Goal: Task Accomplishment & Management: Manage account settings

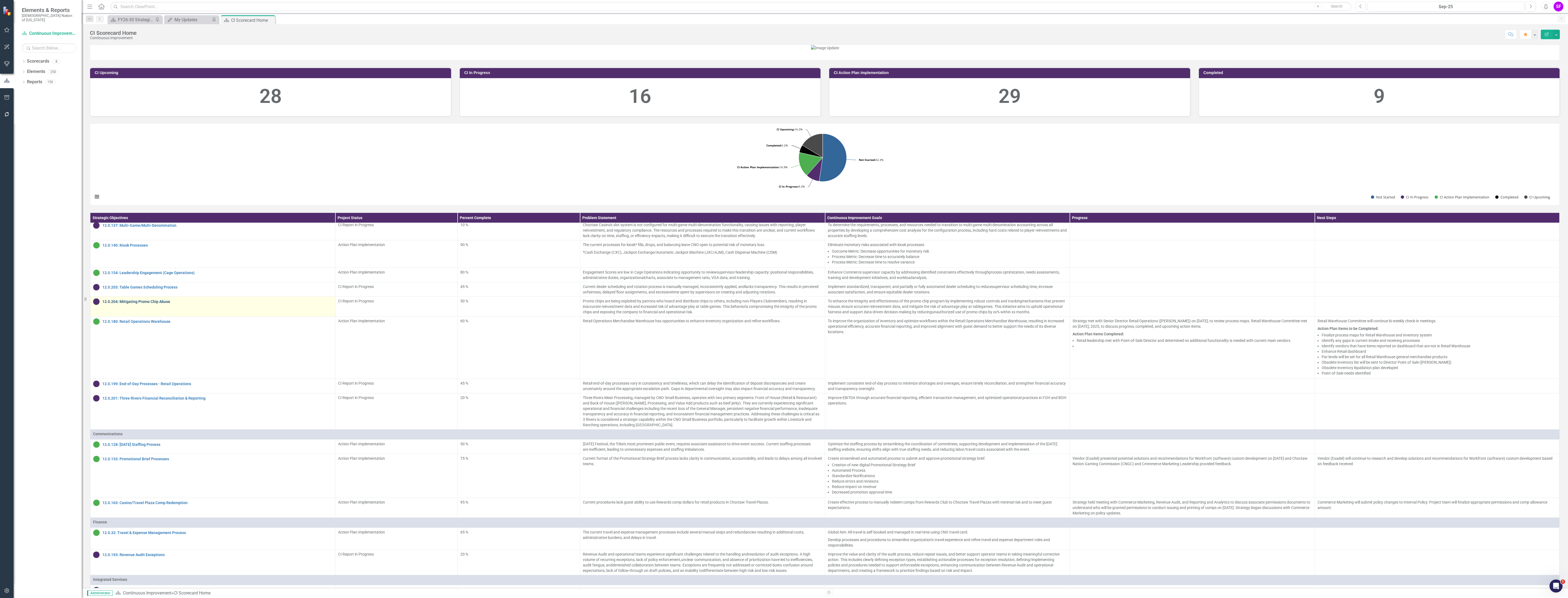
scroll to position [286, 0]
click at [167, 290] on div "12.0.203: Table Games Scheduling Process" at bounding box center [212, 286] width 239 height 6
click at [167, 289] on link "12.0.203: Table Games Scheduling Process" at bounding box center [217, 286] width 230 height 5
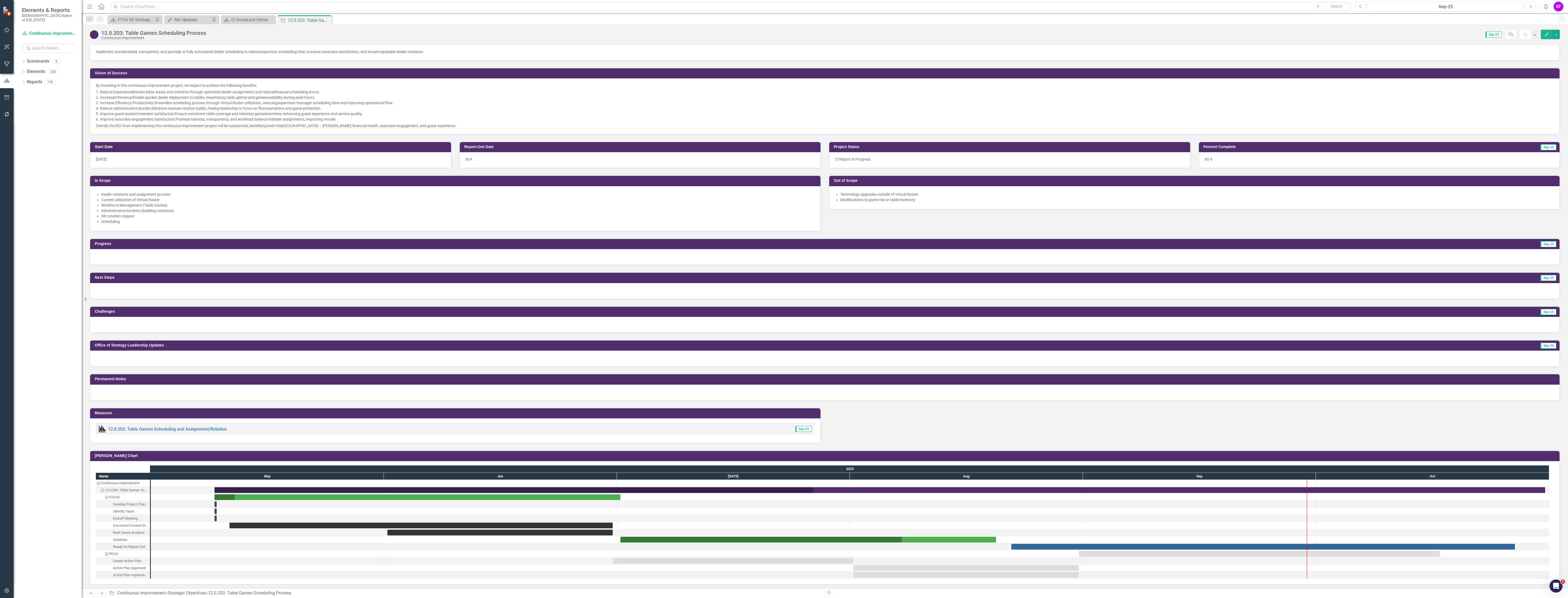
scroll to position [125, 0]
click at [193, 430] on link "12.0.203: Table Games Scheduling and Assignment/Rotation" at bounding box center [167, 430] width 118 height 5
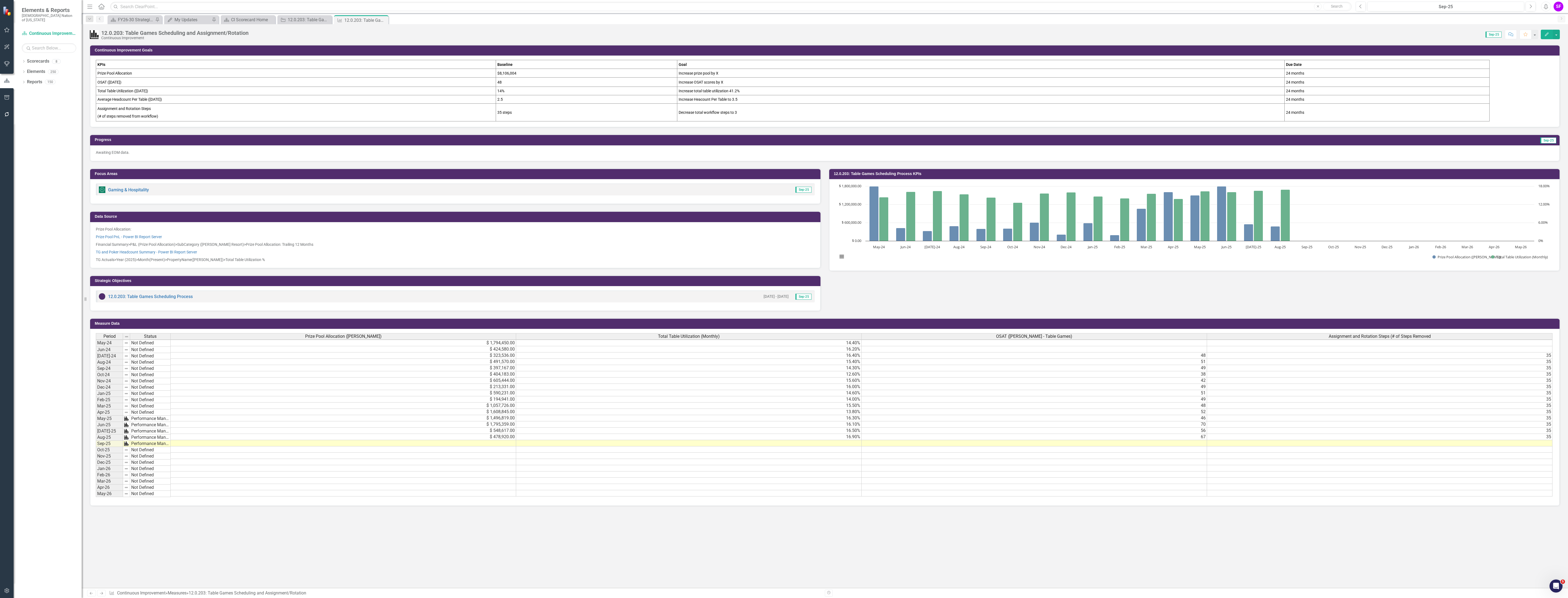
scroll to position [3, 4]
click at [299, 20] on div "12.0.203: Table Games Scheduling Process" at bounding box center [306, 20] width 36 height 7
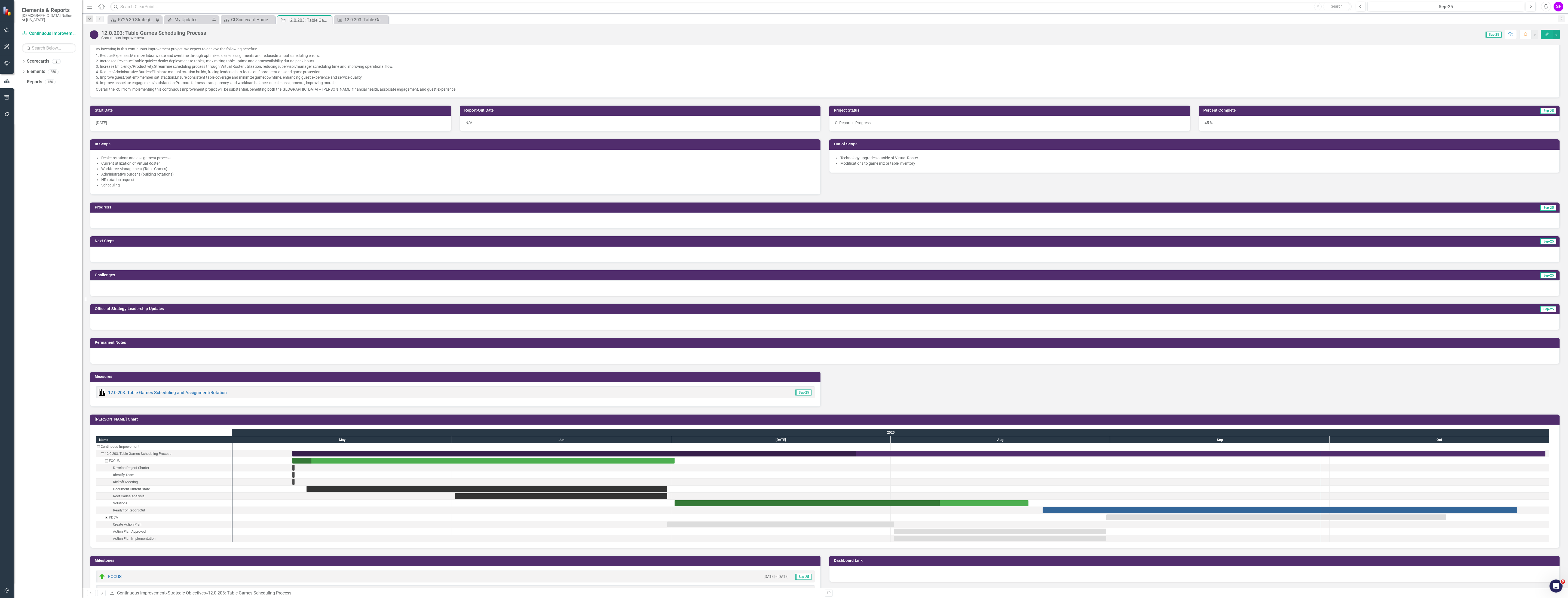
scroll to position [164, 0]
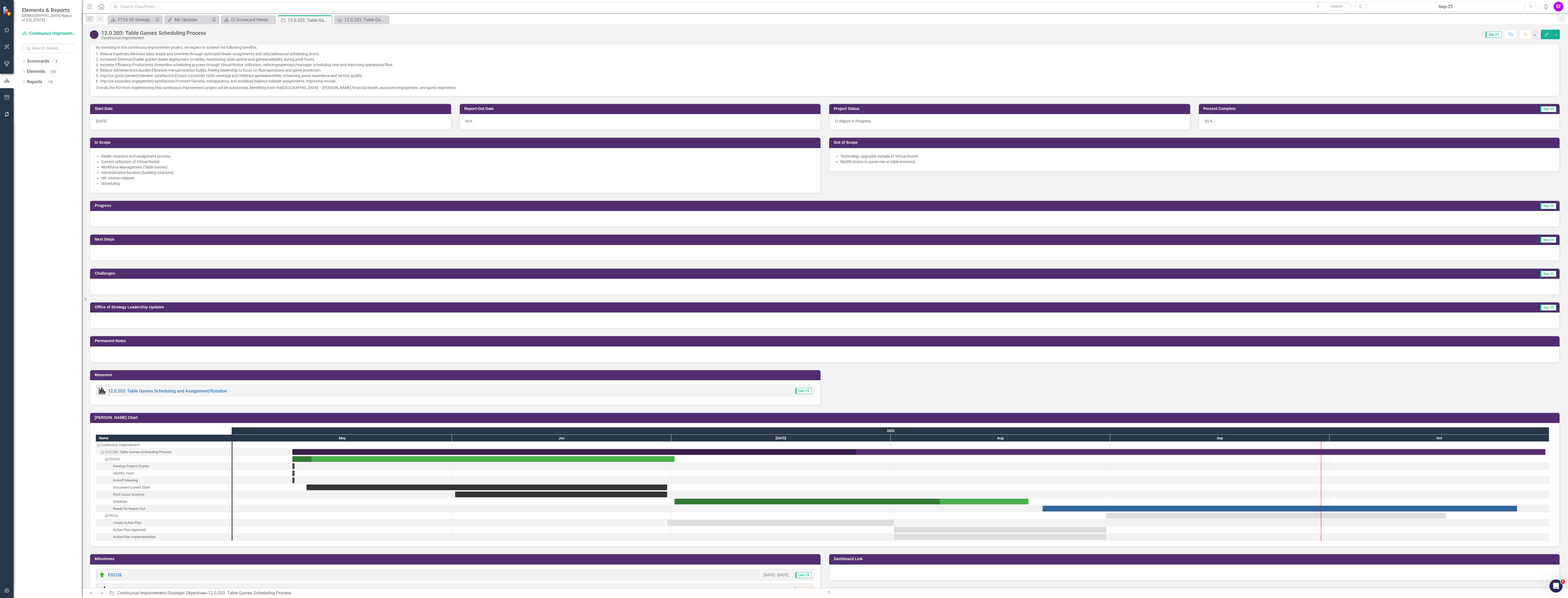
click at [556, 376] on h3 "Measures" at bounding box center [456, 375] width 723 height 5
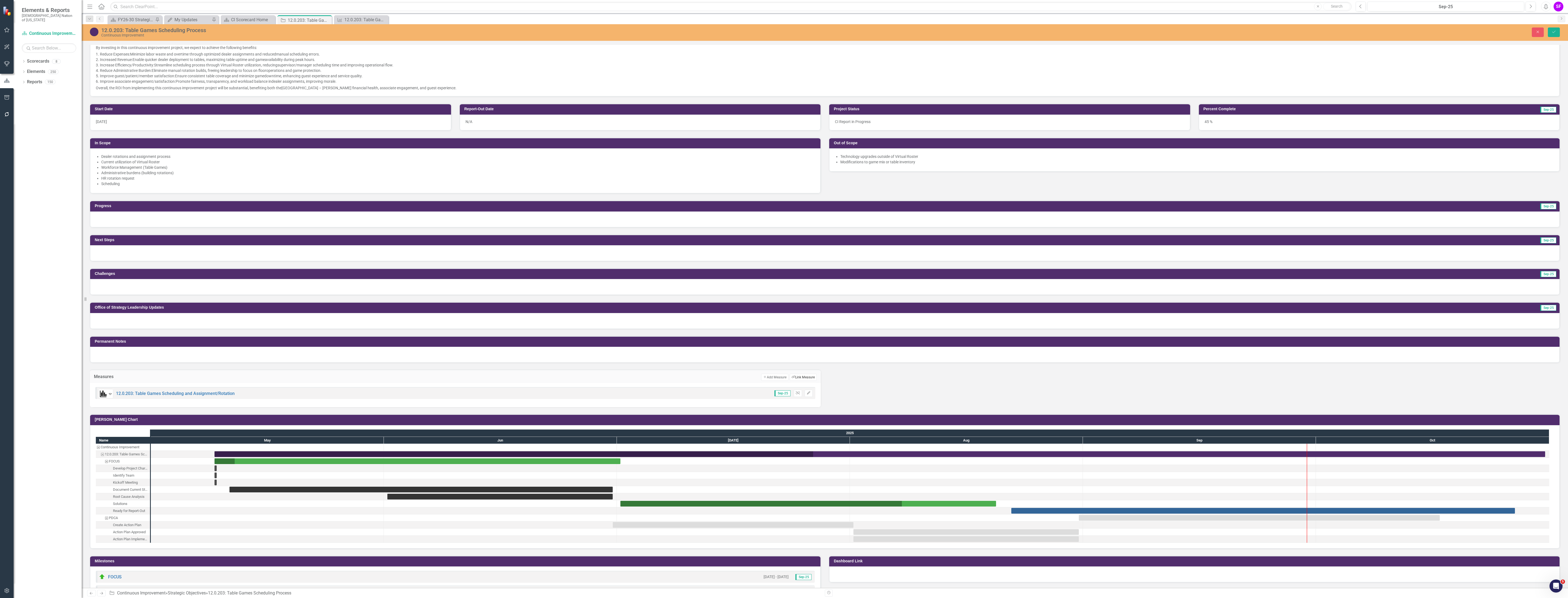
click at [796, 381] on button "Link Tag Link Measure" at bounding box center [803, 378] width 27 height 7
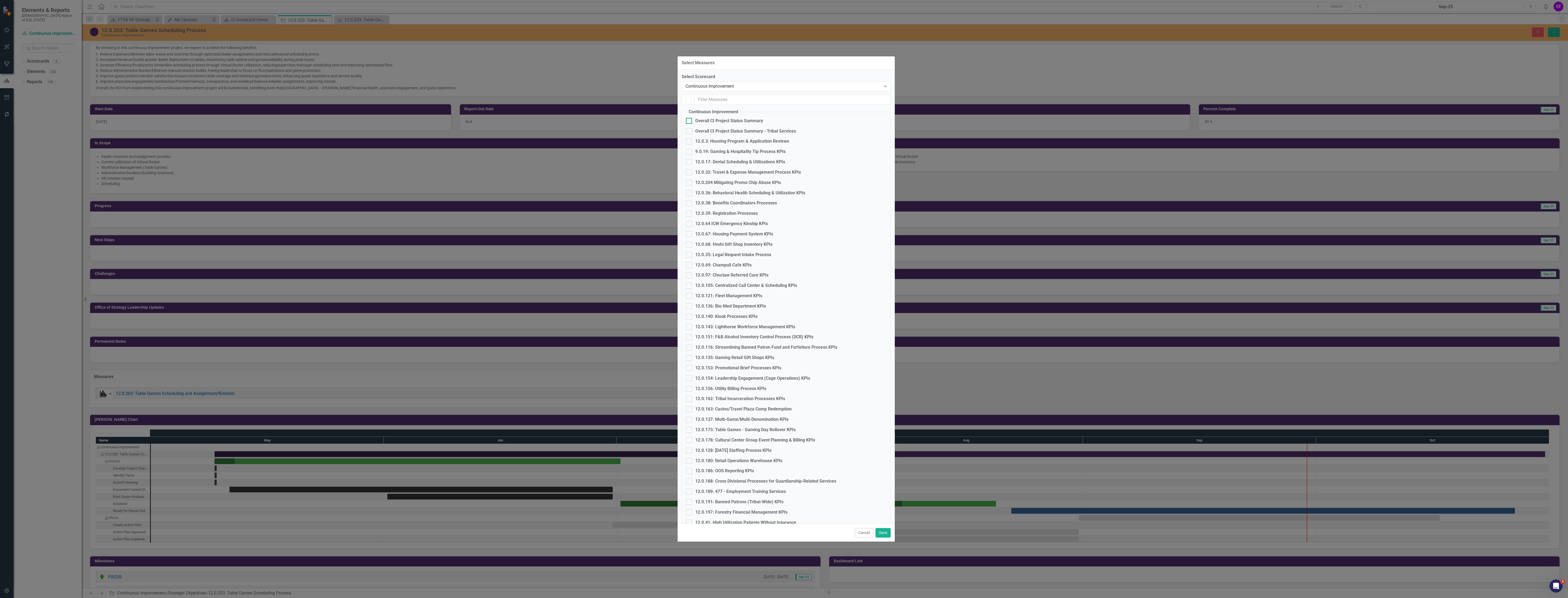
checkbox input "true"
checkbox input "false"
click at [757, 101] on input "text" at bounding box center [793, 99] width 196 height 10
type input "o"
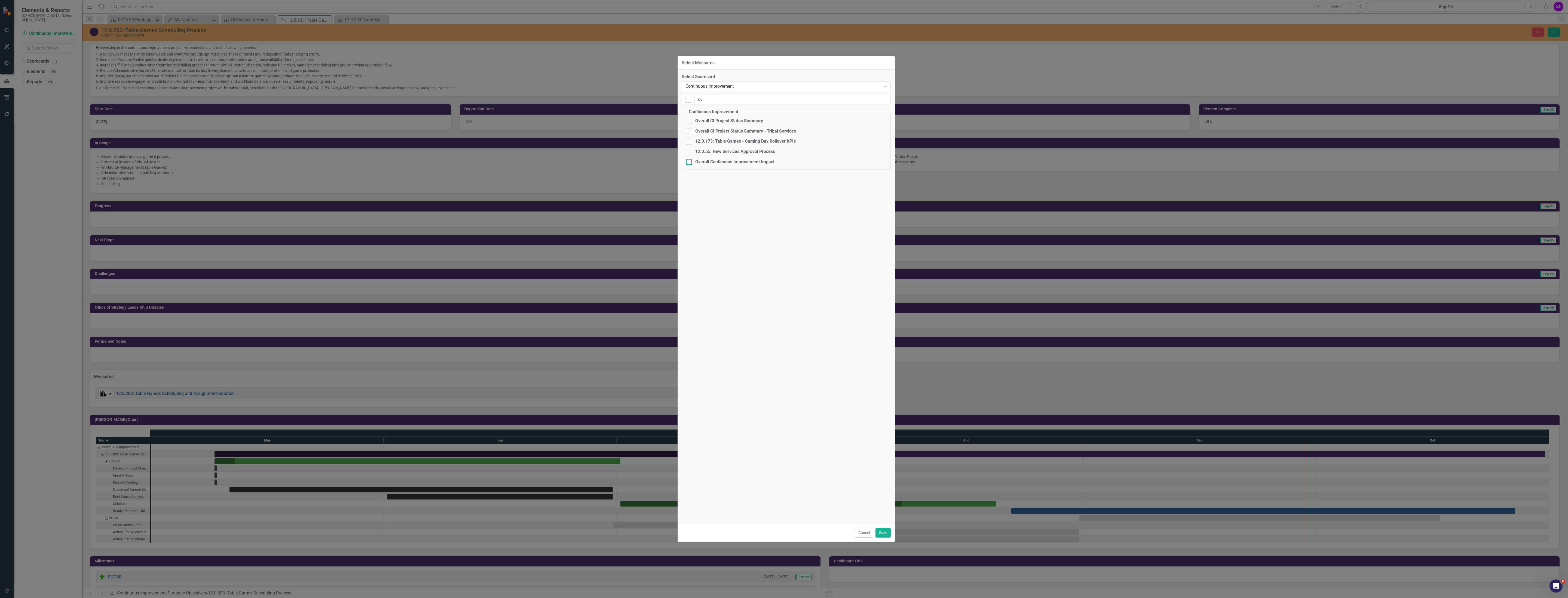
click at [762, 164] on div "Overall Continuous Improvement Impact" at bounding box center [735, 162] width 79 height 6
click at [690, 163] on input "Overall Continuous Improvement Impact" at bounding box center [688, 161] width 4 height 4
checkbox input "true"
click at [884, 529] on button "Save" at bounding box center [883, 533] width 15 height 10
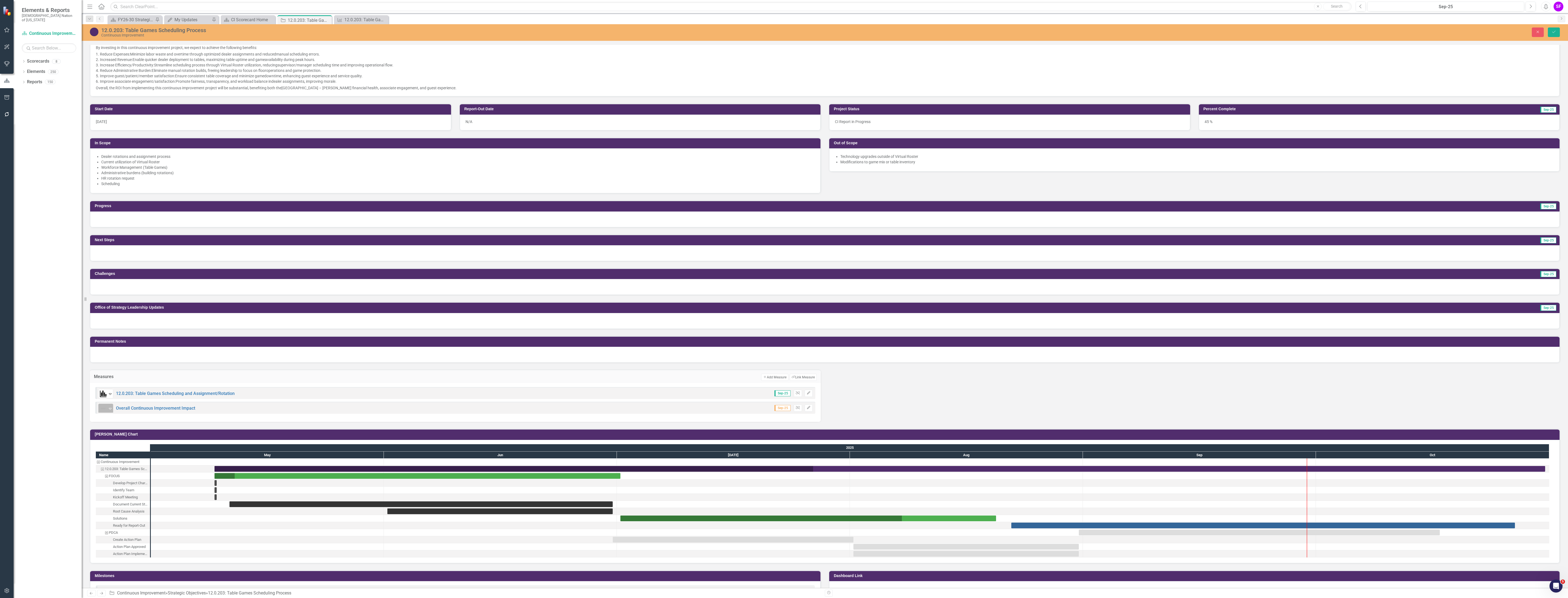
click at [107, 412] on img at bounding box center [103, 408] width 6 height 6
click at [110, 490] on img at bounding box center [107, 492] width 6 height 6
click at [1554, 30] on icon "Save" at bounding box center [1553, 32] width 5 height 4
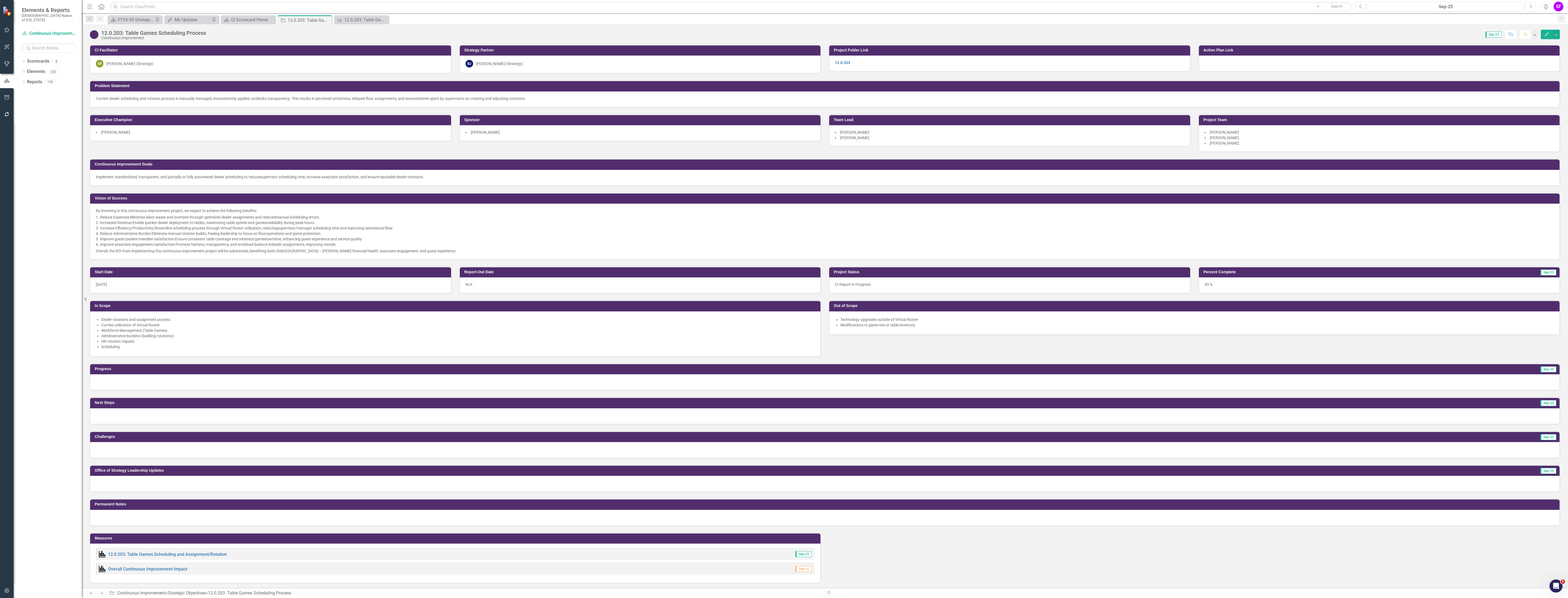
scroll to position [204, 0]
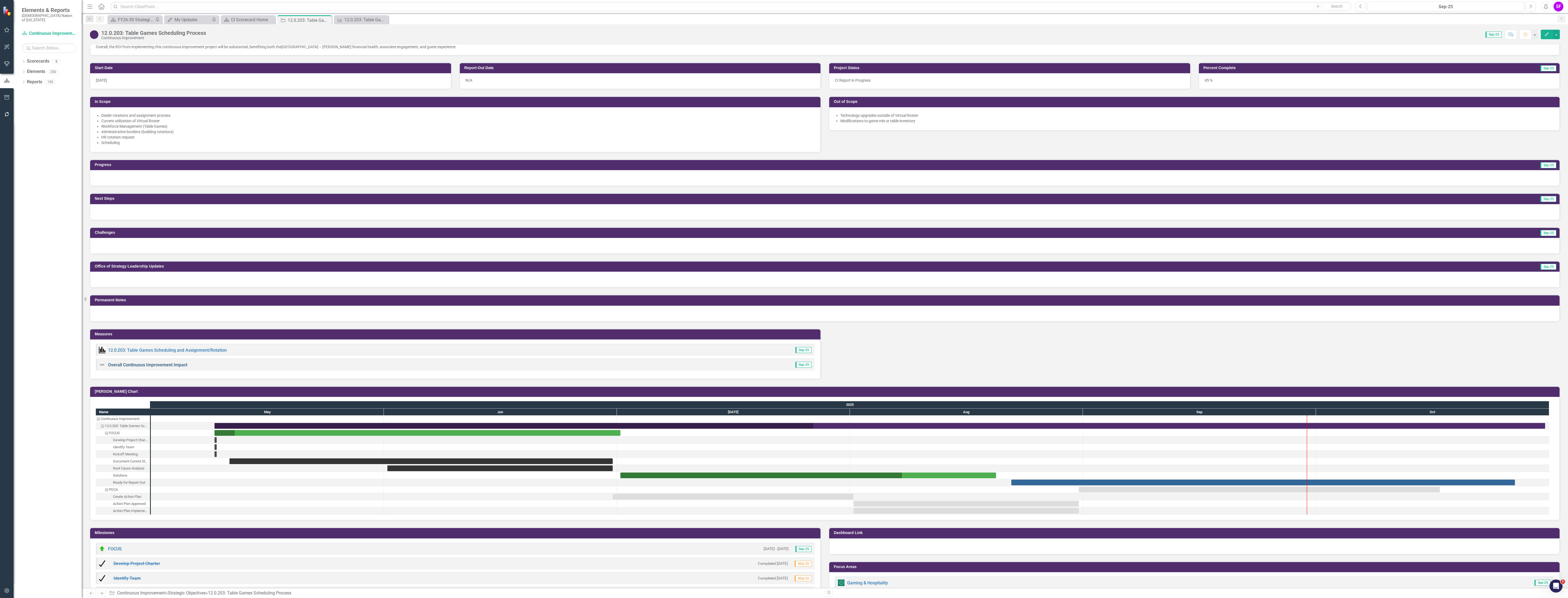
click at [125, 367] on link "Overall Continuous Improvement Impact" at bounding box center [148, 365] width 79 height 5
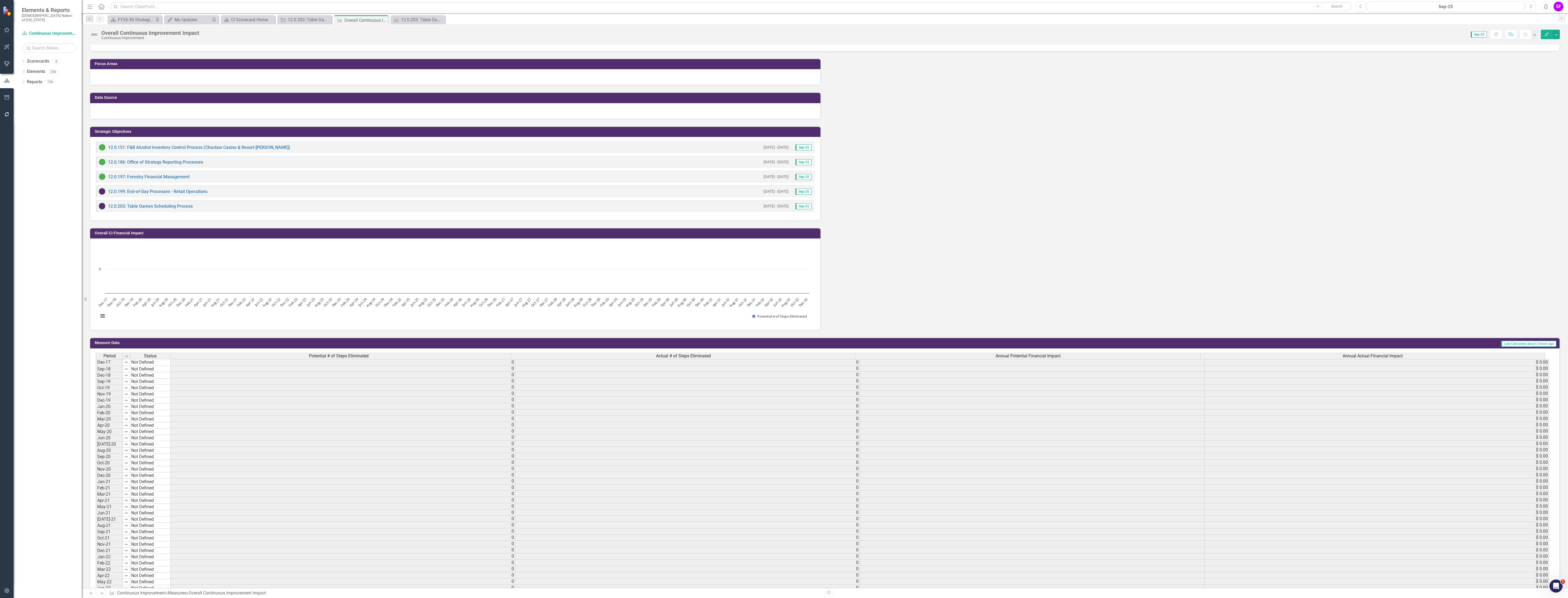
scroll to position [9, 0]
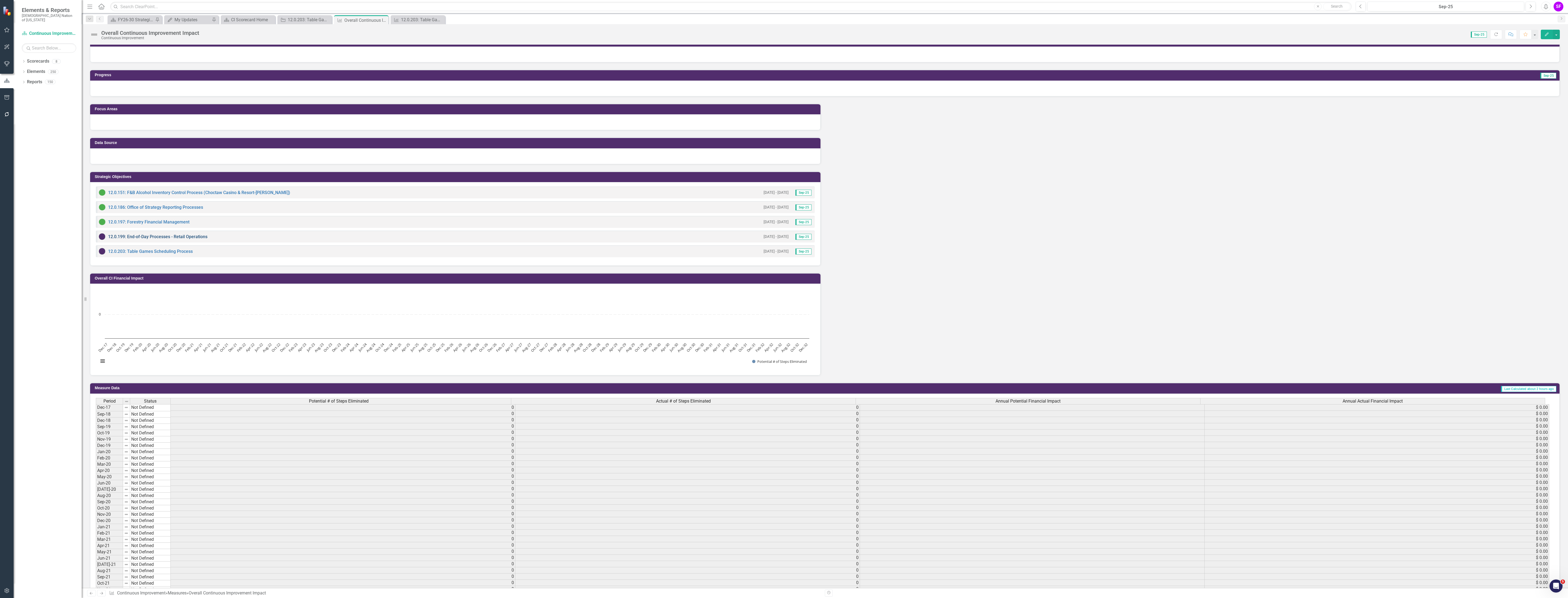
click at [148, 236] on link "12.0.199: End-of-Day Processes - Retail Operations" at bounding box center [158, 237] width 99 height 5
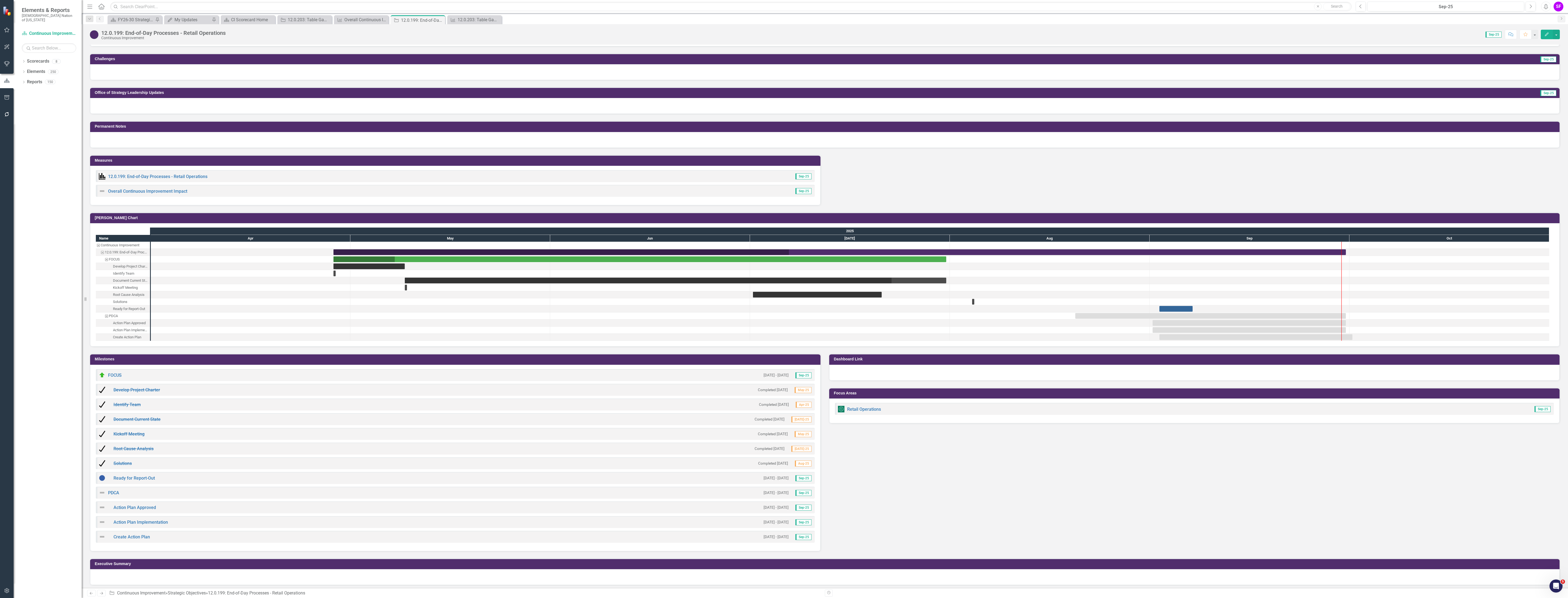
scroll to position [444, 0]
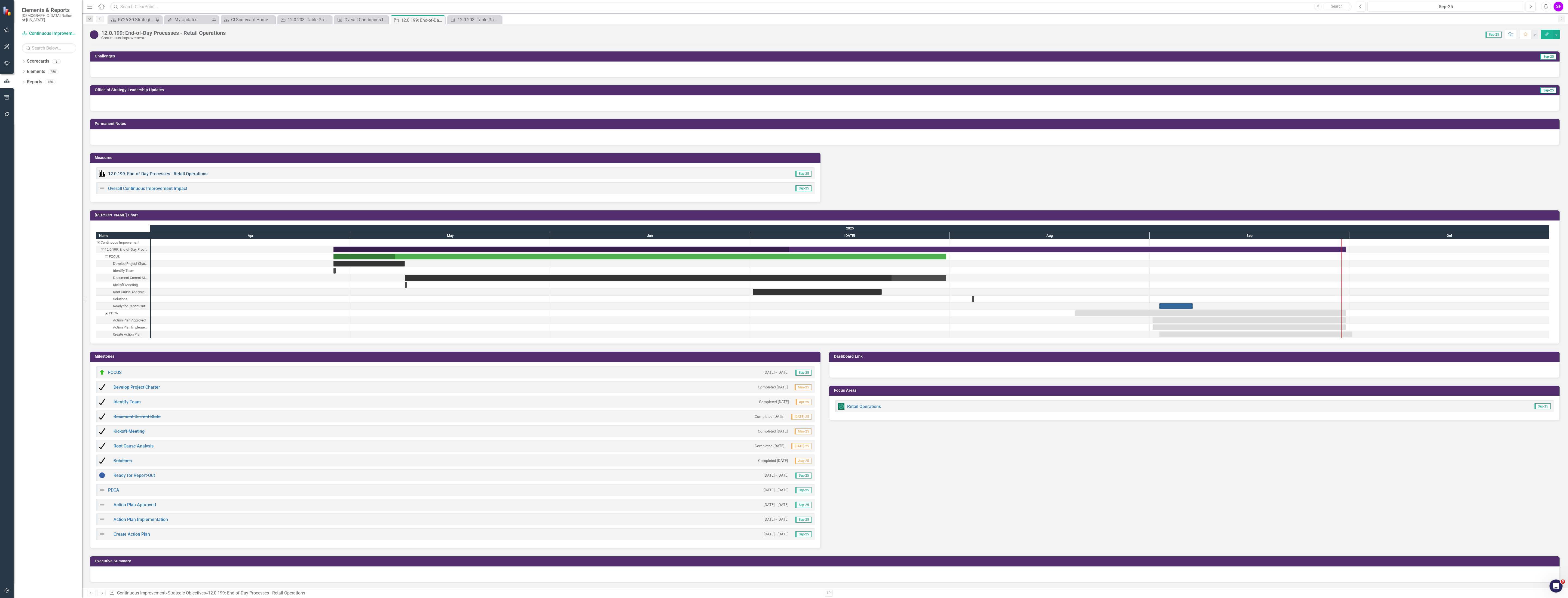
click at [173, 172] on link "12.0.199: End-of-Day Processes - Retail Operations" at bounding box center [158, 174] width 99 height 5
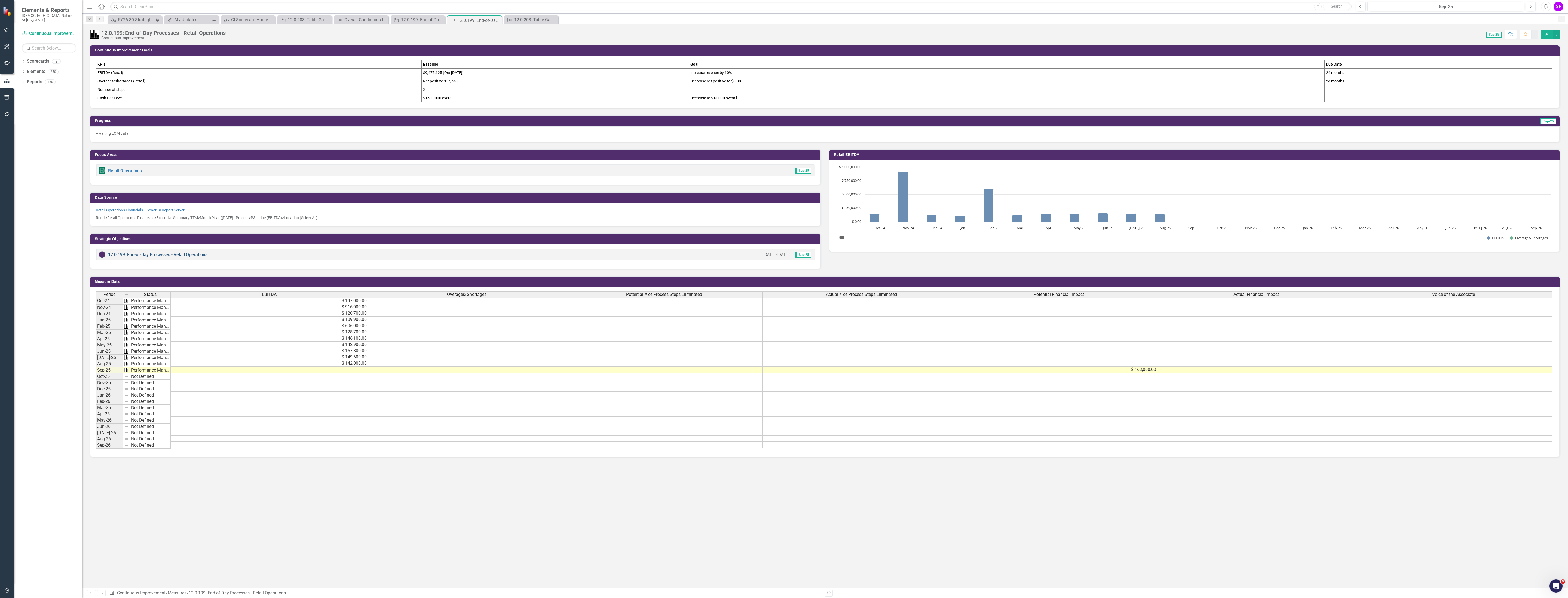
click at [164, 256] on link "12.0.199: End-of-Day Processes - Retail Operations" at bounding box center [158, 255] width 99 height 5
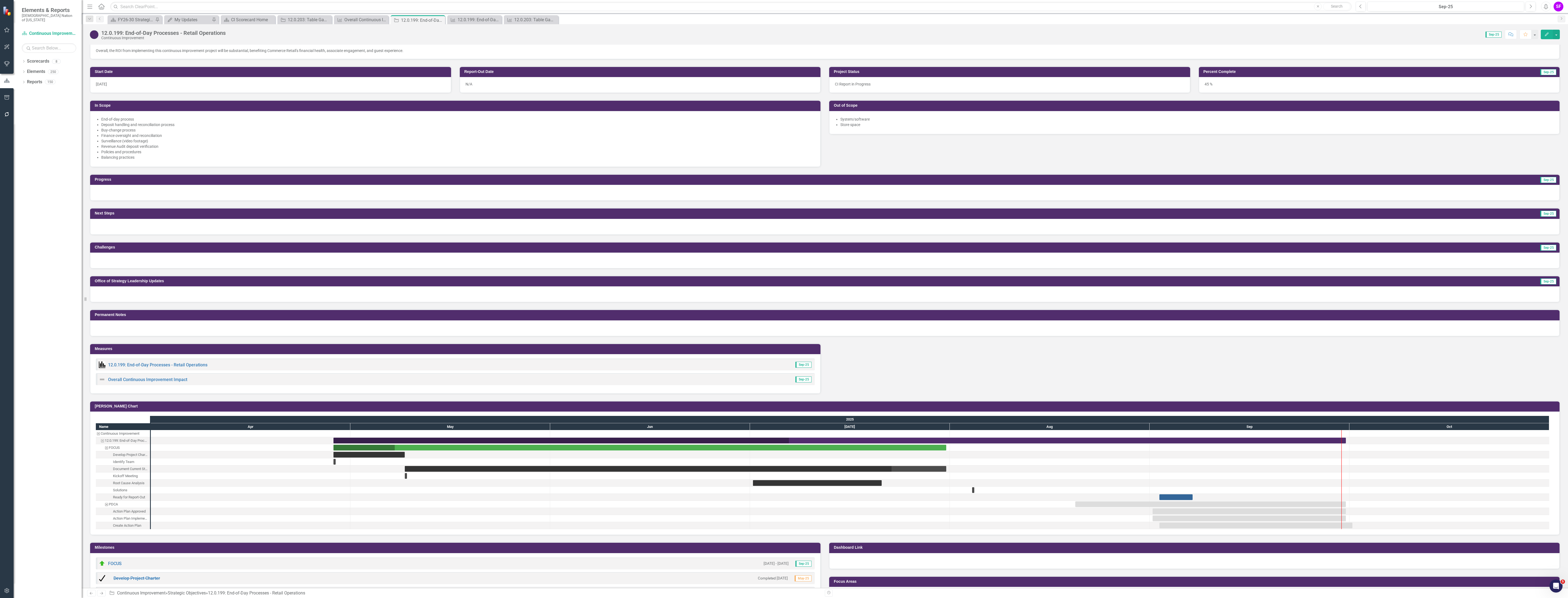
scroll to position [327, 0]
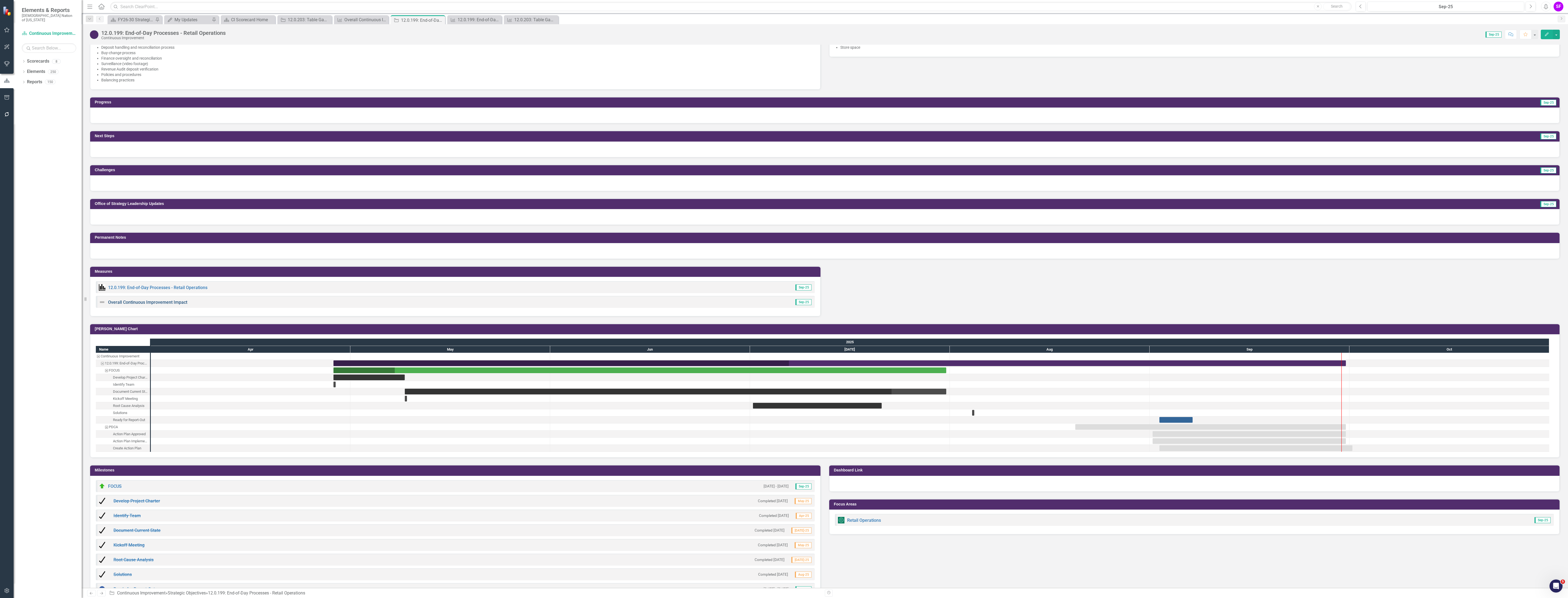
click at [162, 304] on link "Overall Continuous Improvement Impact" at bounding box center [148, 303] width 79 height 5
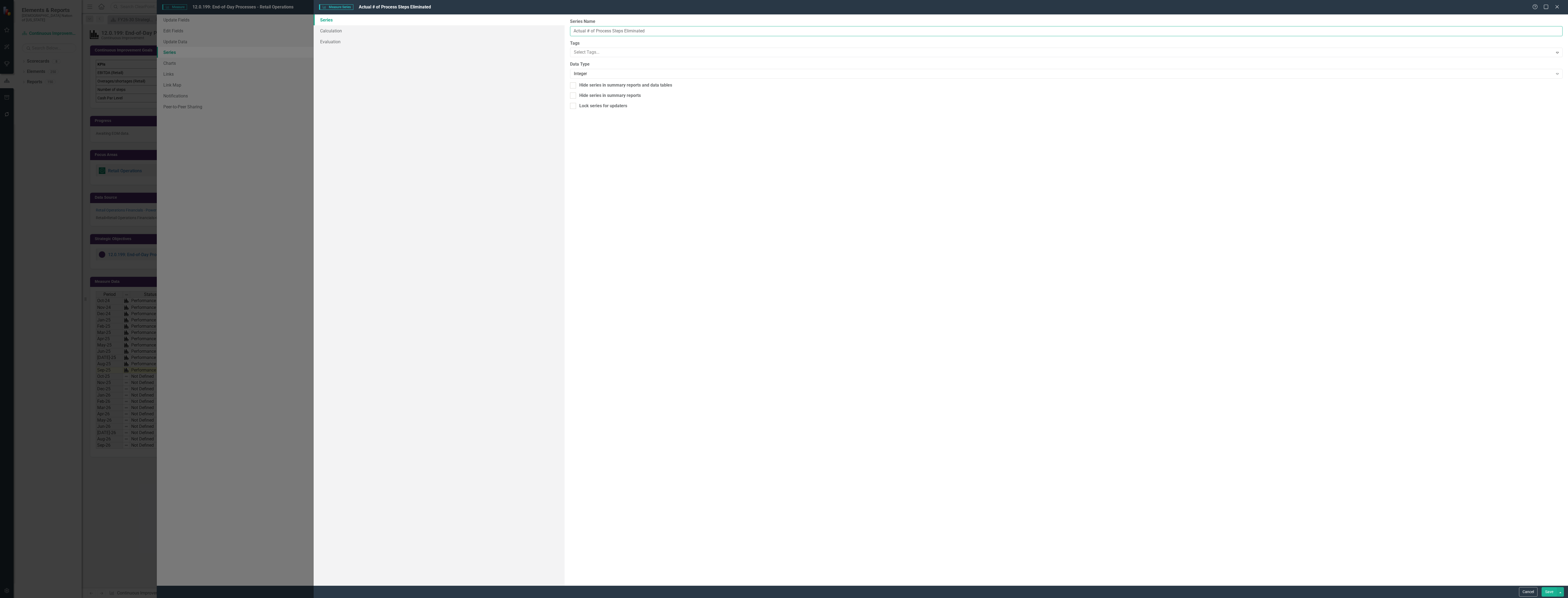
drag, startPoint x: 613, startPoint y: 31, endPoint x: 595, endPoint y: 33, distance: 18.1
click at [595, 33] on input "Actual # of Process Steps Eliminated" at bounding box center [1065, 31] width 992 height 10
type input "Actual # of Steps Eliminated"
click at [1545, 590] on button "Save" at bounding box center [1549, 592] width 15 height 10
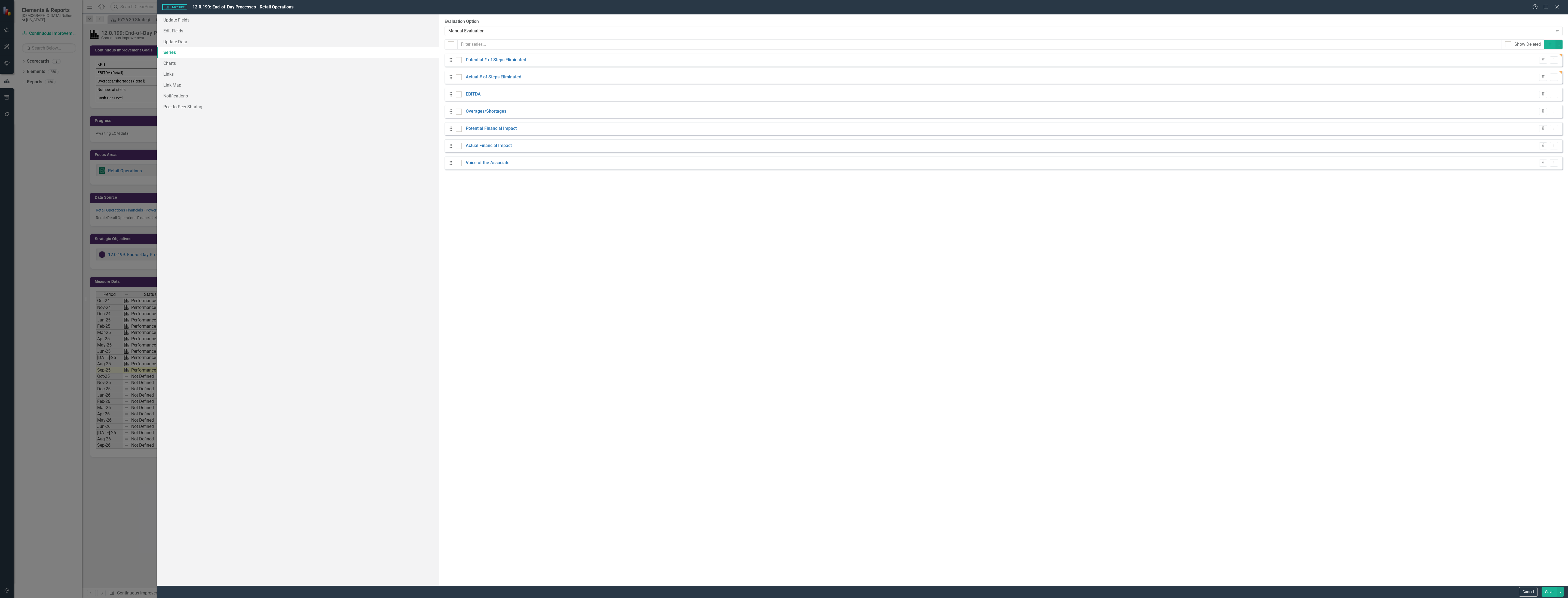
click at [1549, 589] on button "Save" at bounding box center [1549, 592] width 15 height 10
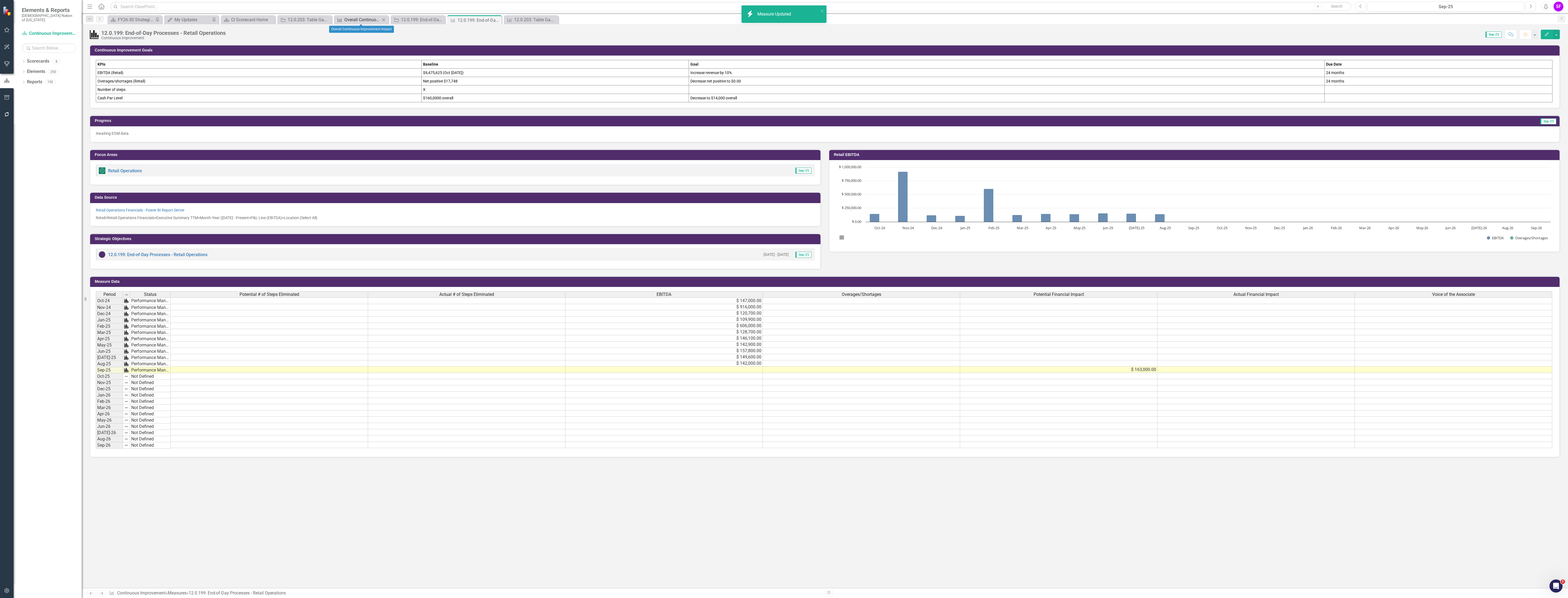
click at [356, 20] on div "Overall Continuous Improvement Impact" at bounding box center [362, 20] width 36 height 7
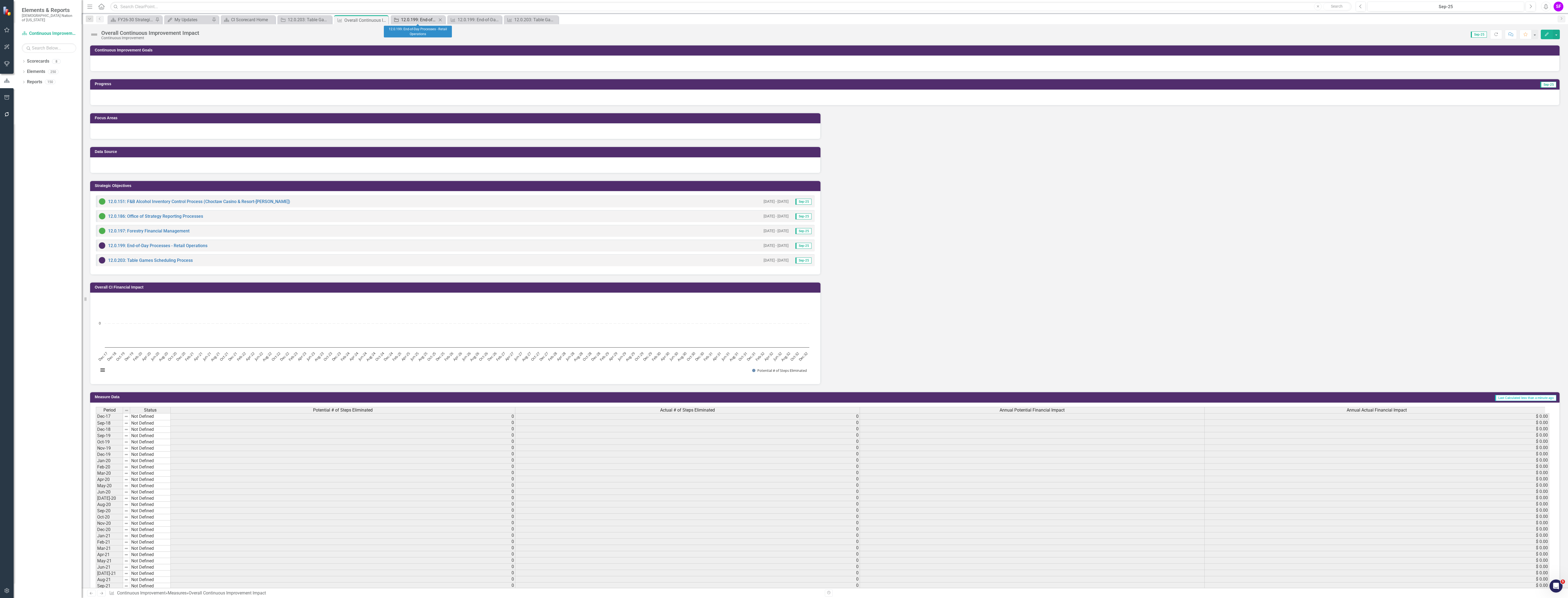
click at [423, 20] on div "12.0.199: End-of-Day Processes - Retail Operations" at bounding box center [419, 20] width 36 height 7
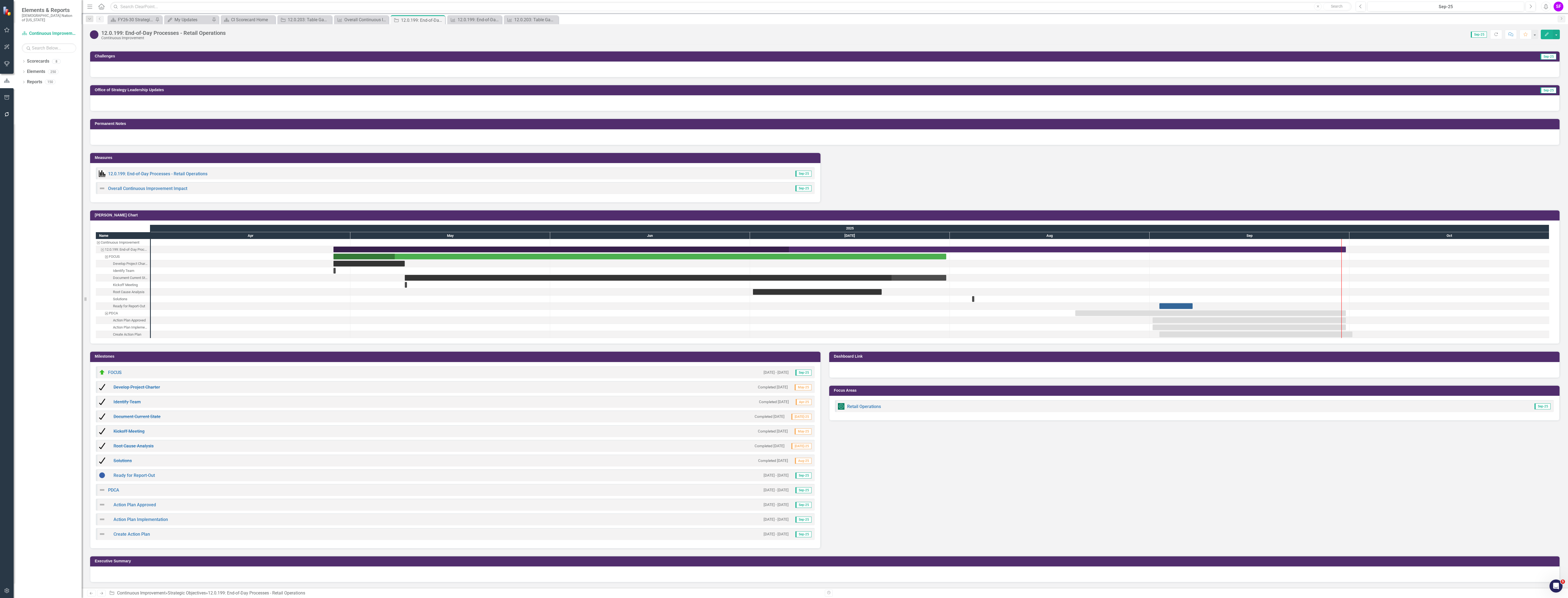
scroll to position [240, 0]
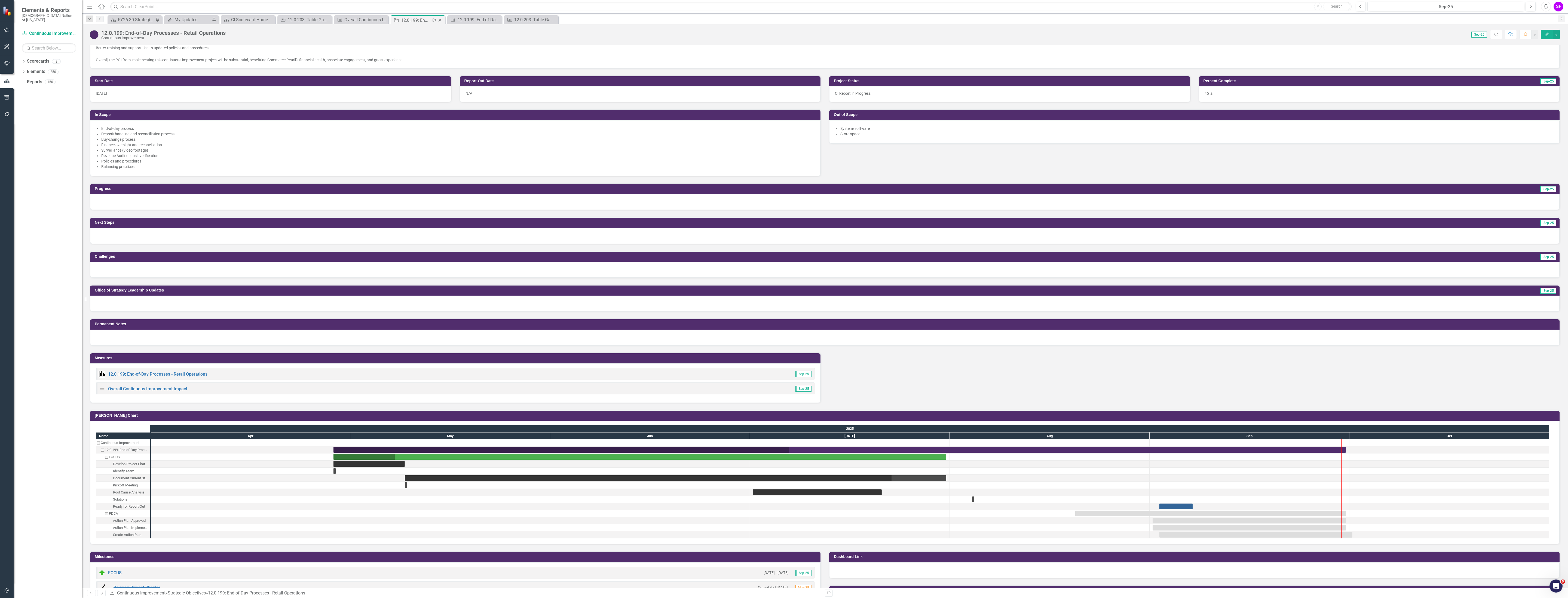
click at [441, 20] on icon "Close" at bounding box center [440, 20] width 5 height 5
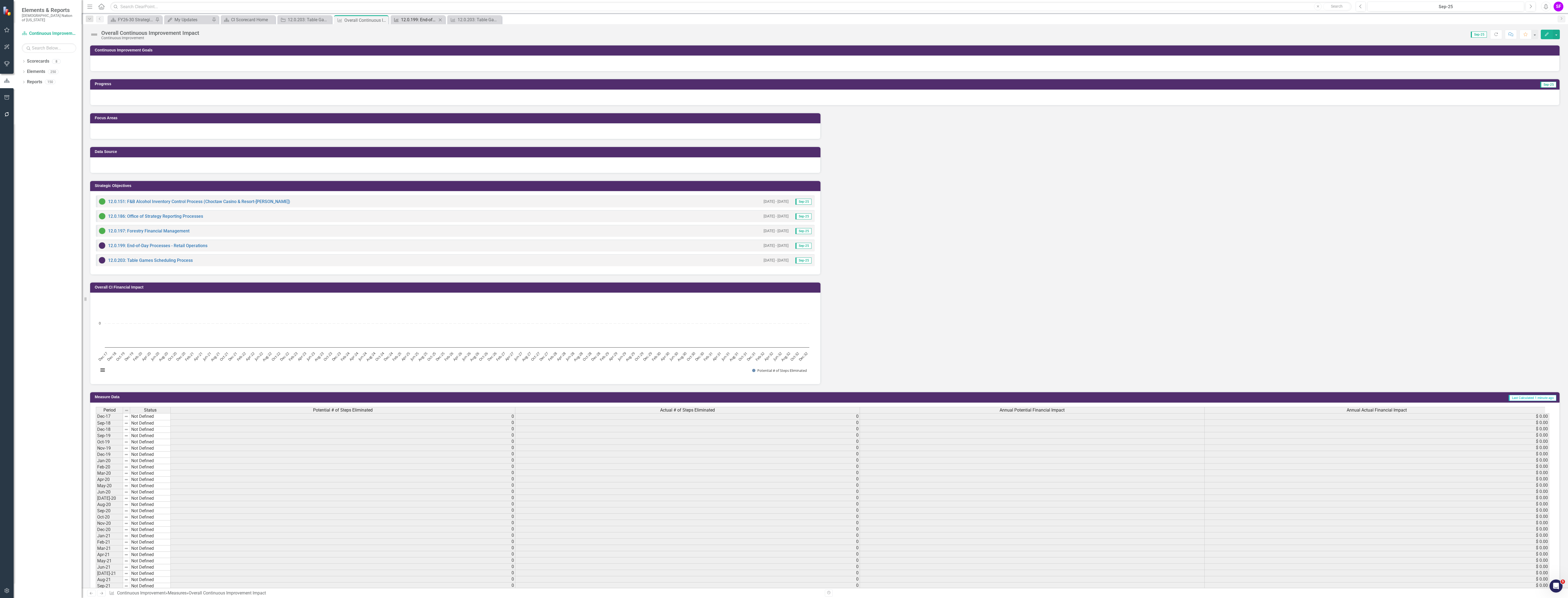
click at [425, 22] on div "12.0.199: End-of-Day Processes - Retail Operations" at bounding box center [419, 20] width 36 height 7
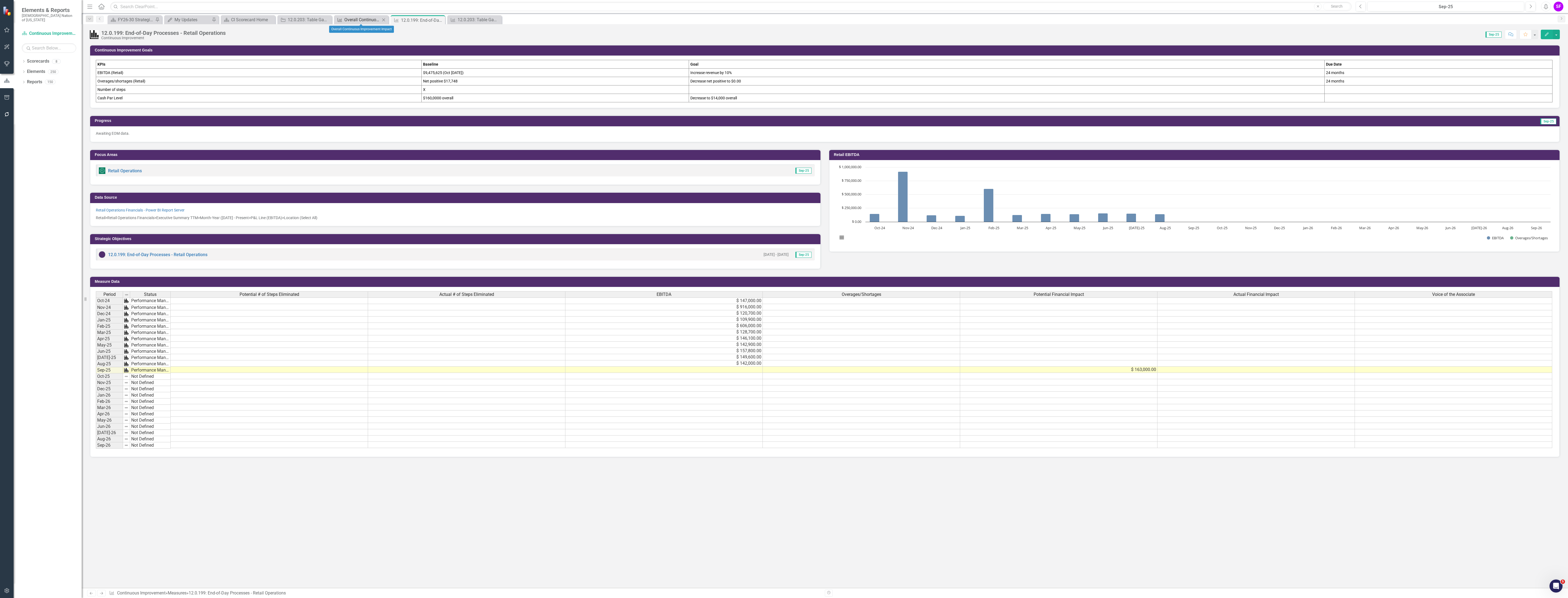
click at [358, 21] on div "Overall Continuous Improvement Impact" at bounding box center [362, 20] width 36 height 7
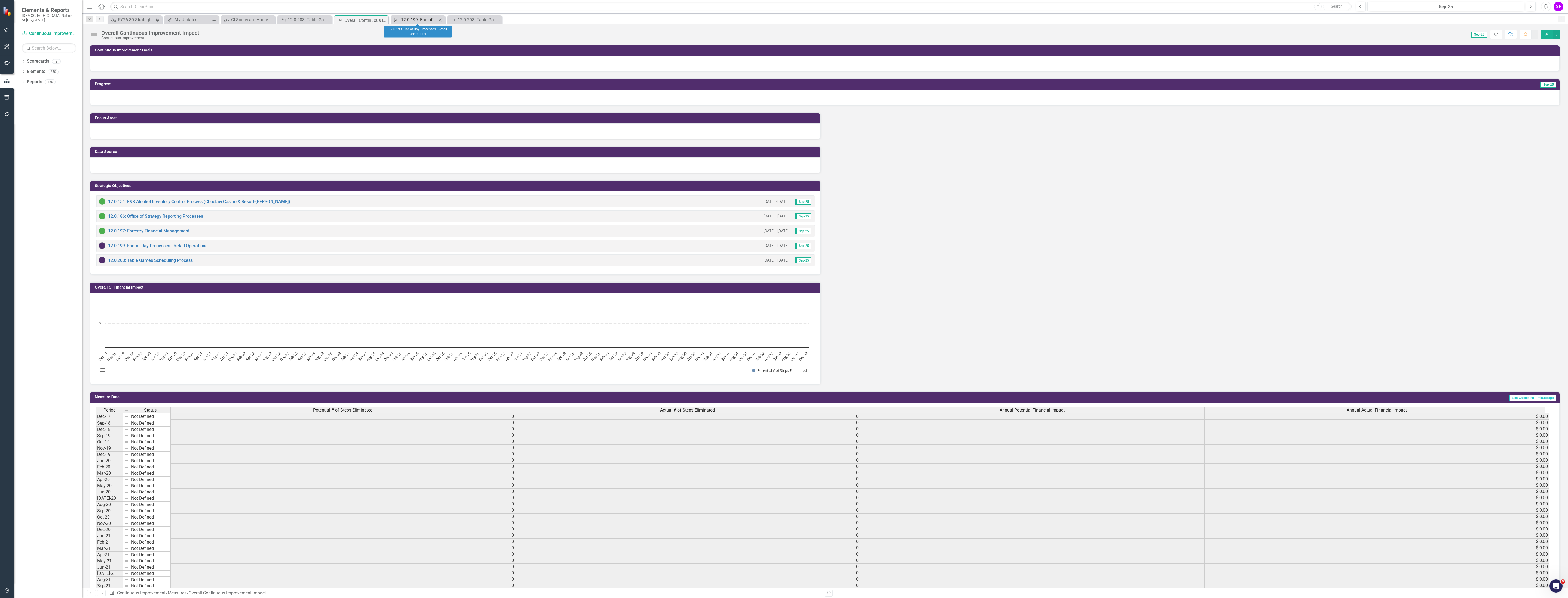
click at [418, 19] on div "12.0.199: End-of-Day Processes - Retail Operations" at bounding box center [419, 20] width 36 height 7
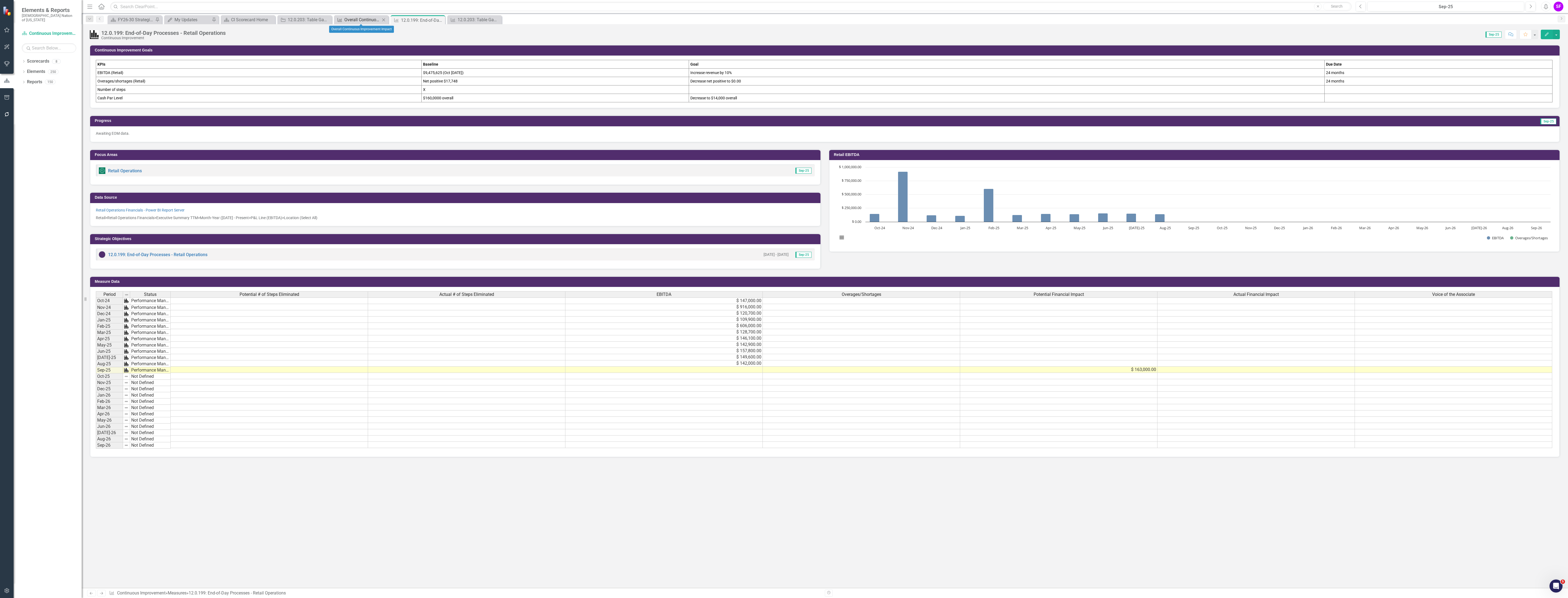
click at [359, 22] on div "Overall Continuous Improvement Impact" at bounding box center [362, 20] width 36 height 7
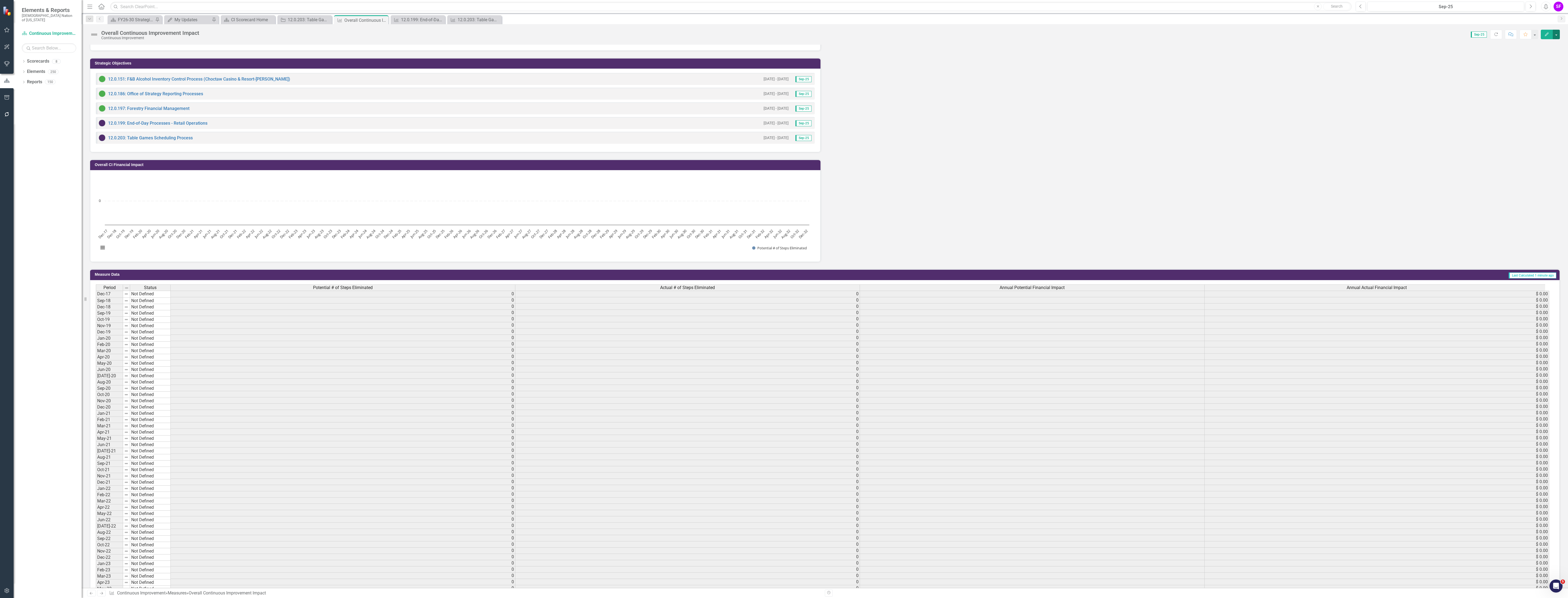
click at [1556, 37] on button "button" at bounding box center [1556, 34] width 7 height 10
click at [1548, 43] on link "Edit Edit Measure" at bounding box center [1533, 44] width 53 height 10
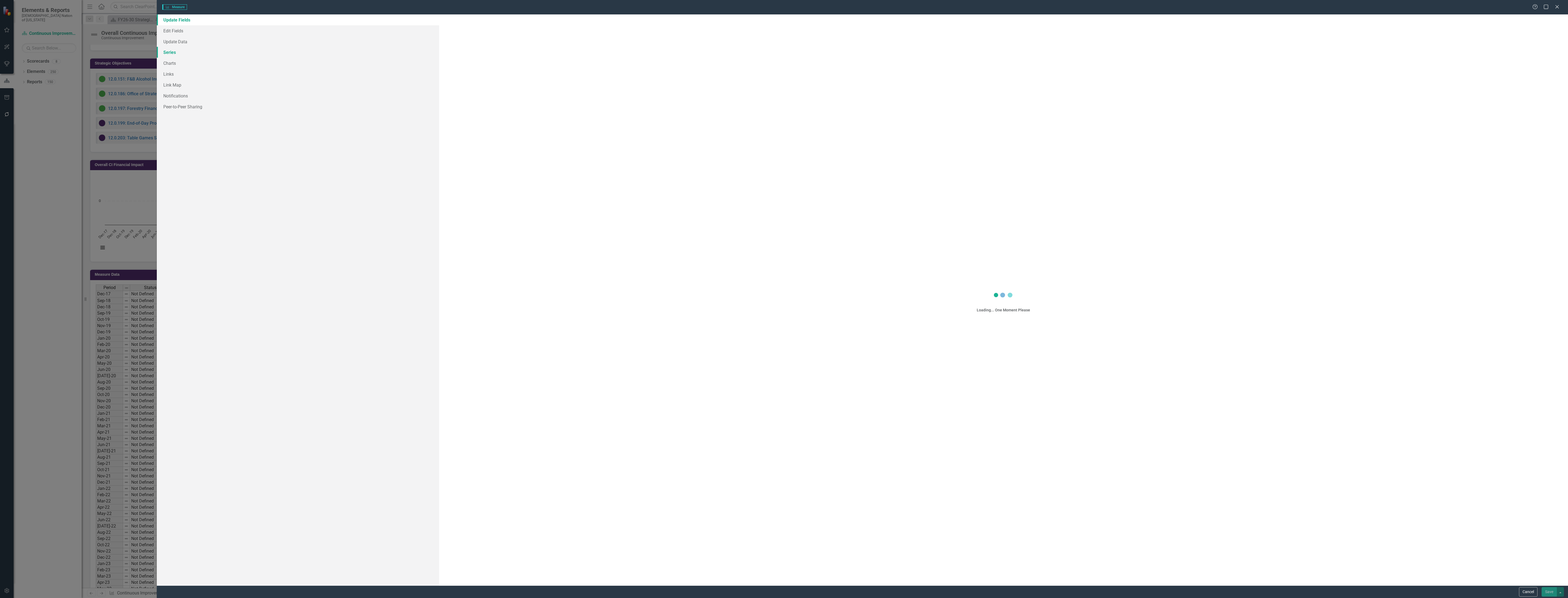
click at [169, 50] on link "Series" at bounding box center [298, 52] width 283 height 11
click at [160, 49] on link "Series" at bounding box center [298, 52] width 283 height 11
click at [165, 53] on link "Series" at bounding box center [298, 52] width 283 height 11
click at [181, 52] on link "Series" at bounding box center [298, 52] width 283 height 11
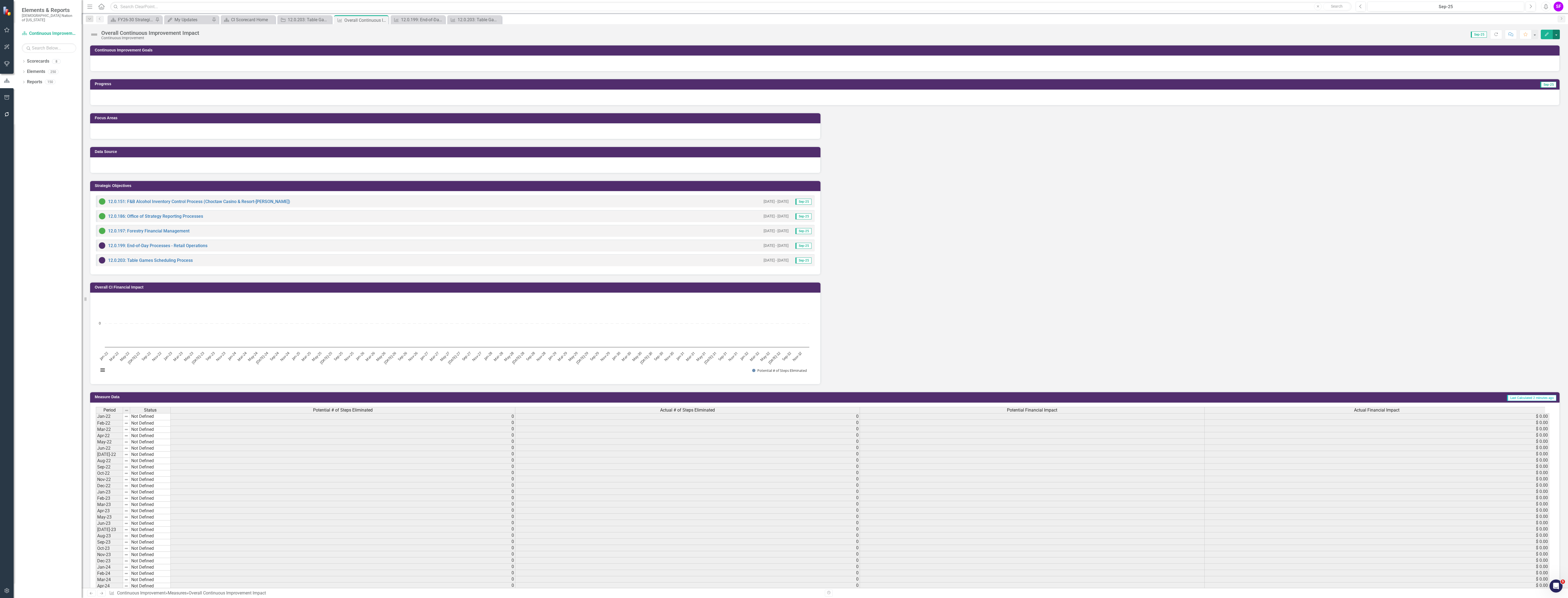
click at [1556, 32] on button "button" at bounding box center [1556, 34] width 7 height 10
click at [1545, 42] on link "Edit Edit Measure" at bounding box center [1533, 44] width 53 height 10
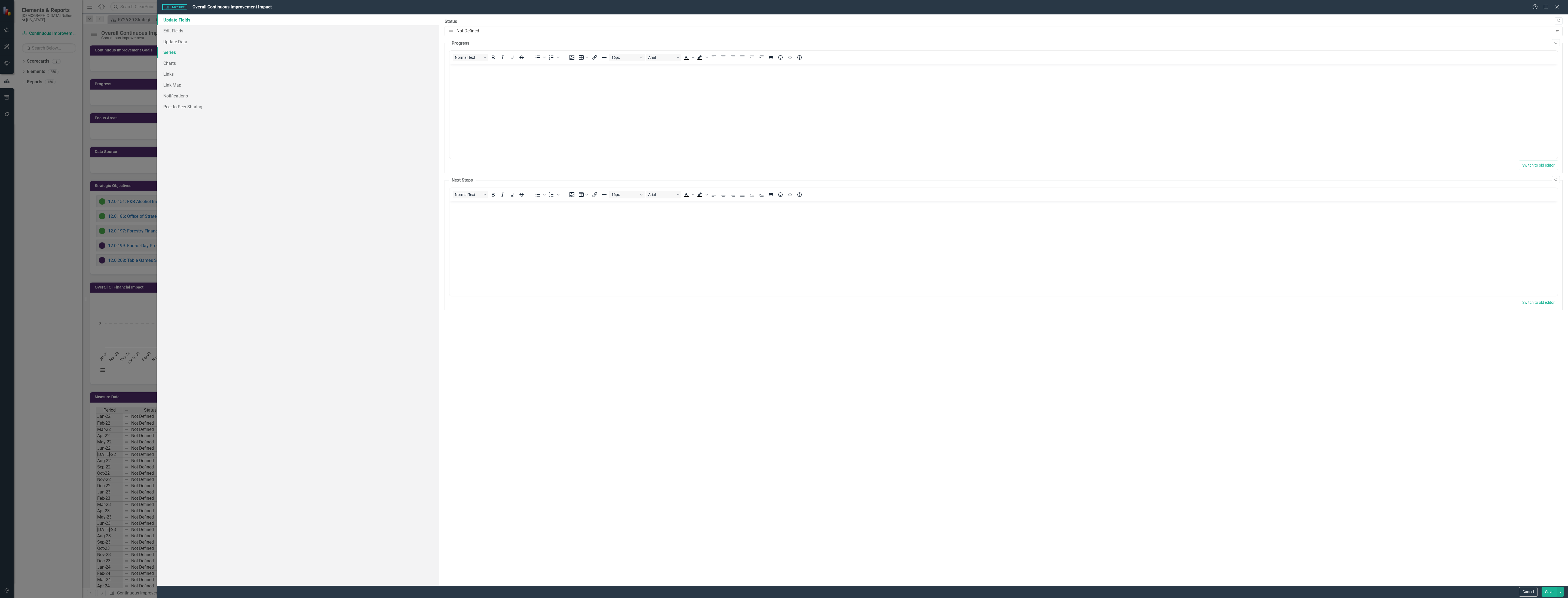
click at [190, 56] on link "Series" at bounding box center [298, 52] width 283 height 11
checkbox input "false"
click at [1548, 45] on icon "Add" at bounding box center [1549, 44] width 5 height 4
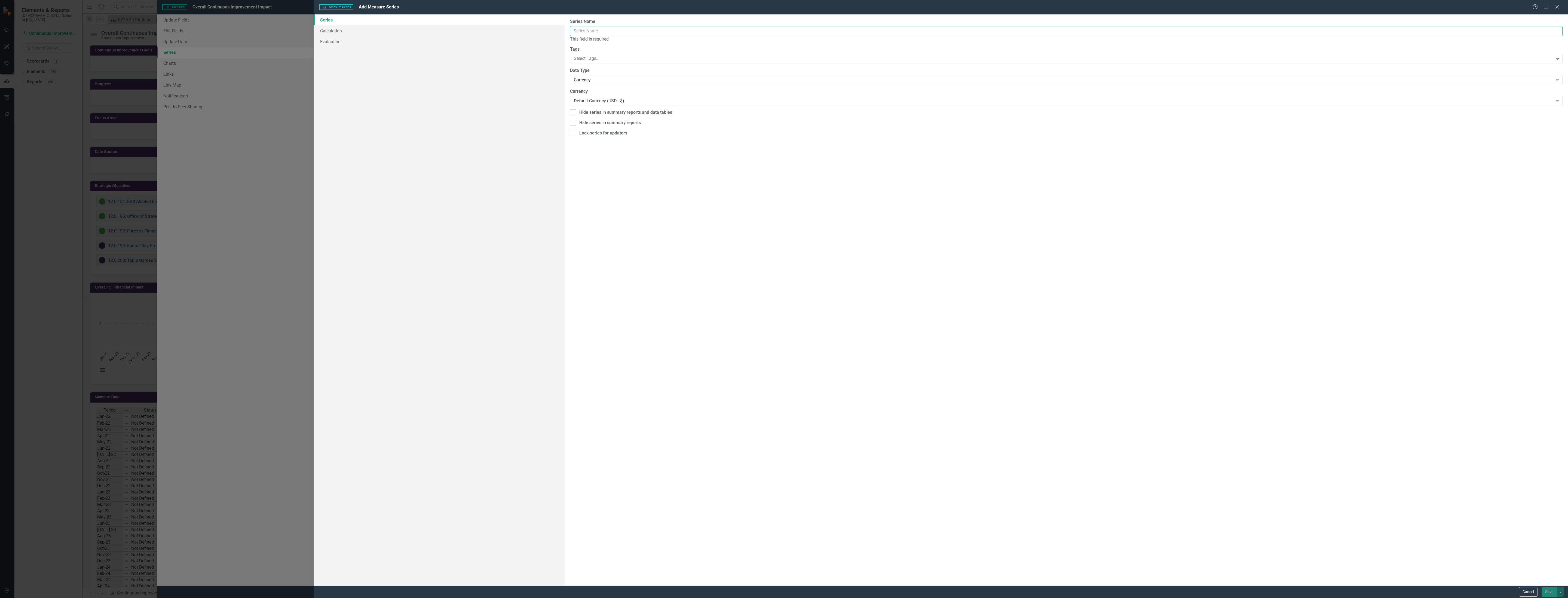
click at [674, 34] on input "Series Name" at bounding box center [1065, 31] width 992 height 10
click at [627, 75] on div "Currency" at bounding box center [1063, 73] width 979 height 6
click at [602, 31] on input "Time Saved" at bounding box center [1065, 31] width 992 height 10
type input "Time Saved (Hours)"
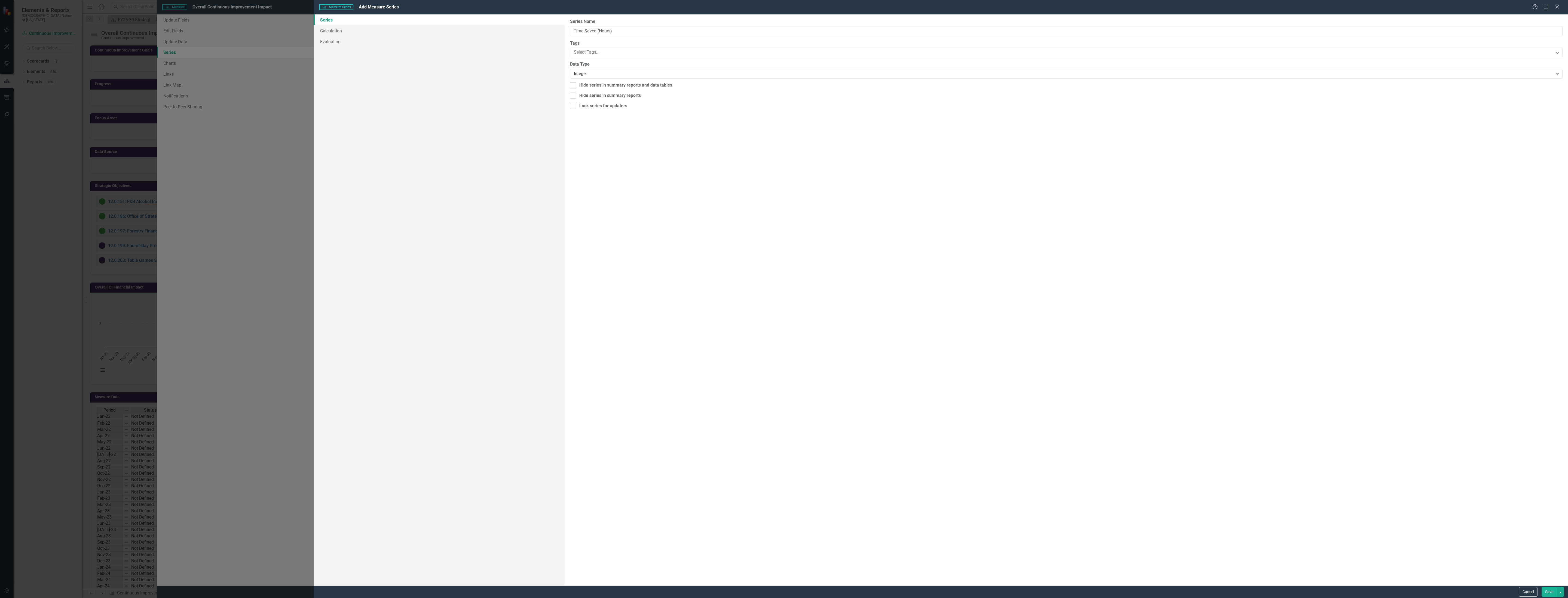
click at [1542, 587] on button "Save" at bounding box center [1549, 592] width 15 height 10
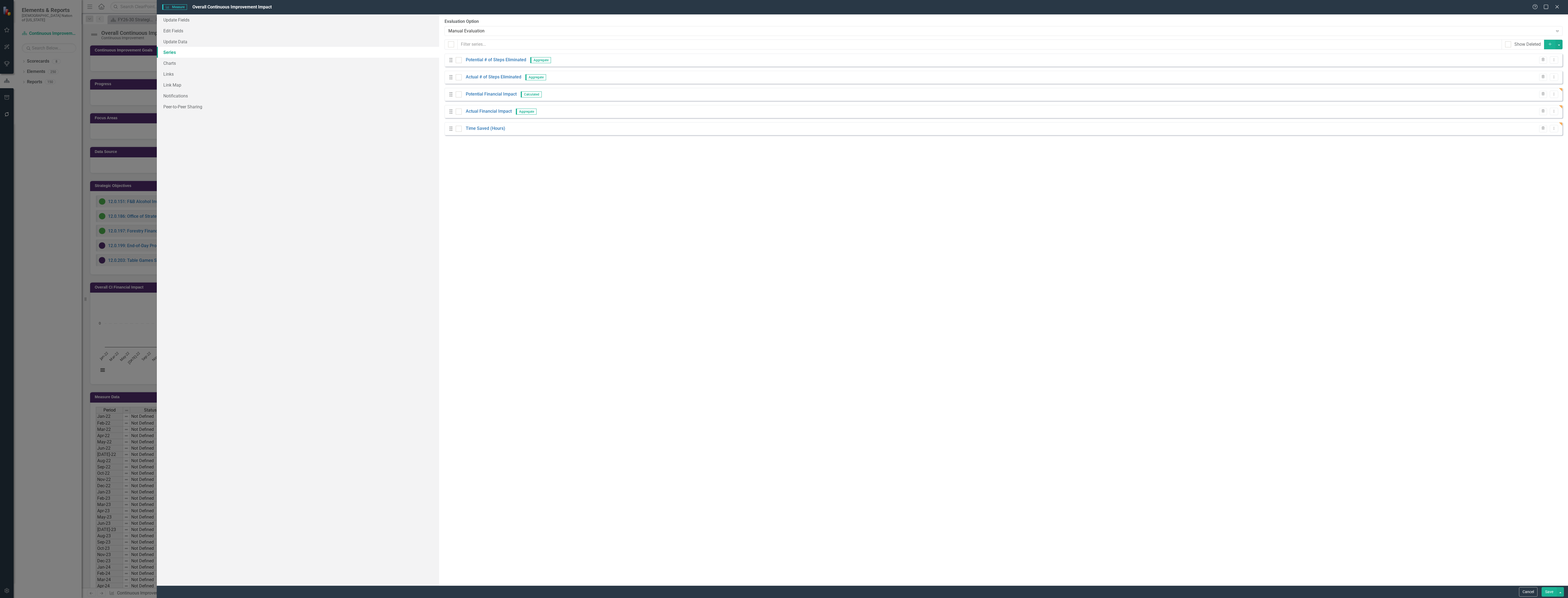
click at [1551, 595] on button "Save" at bounding box center [1549, 592] width 15 height 10
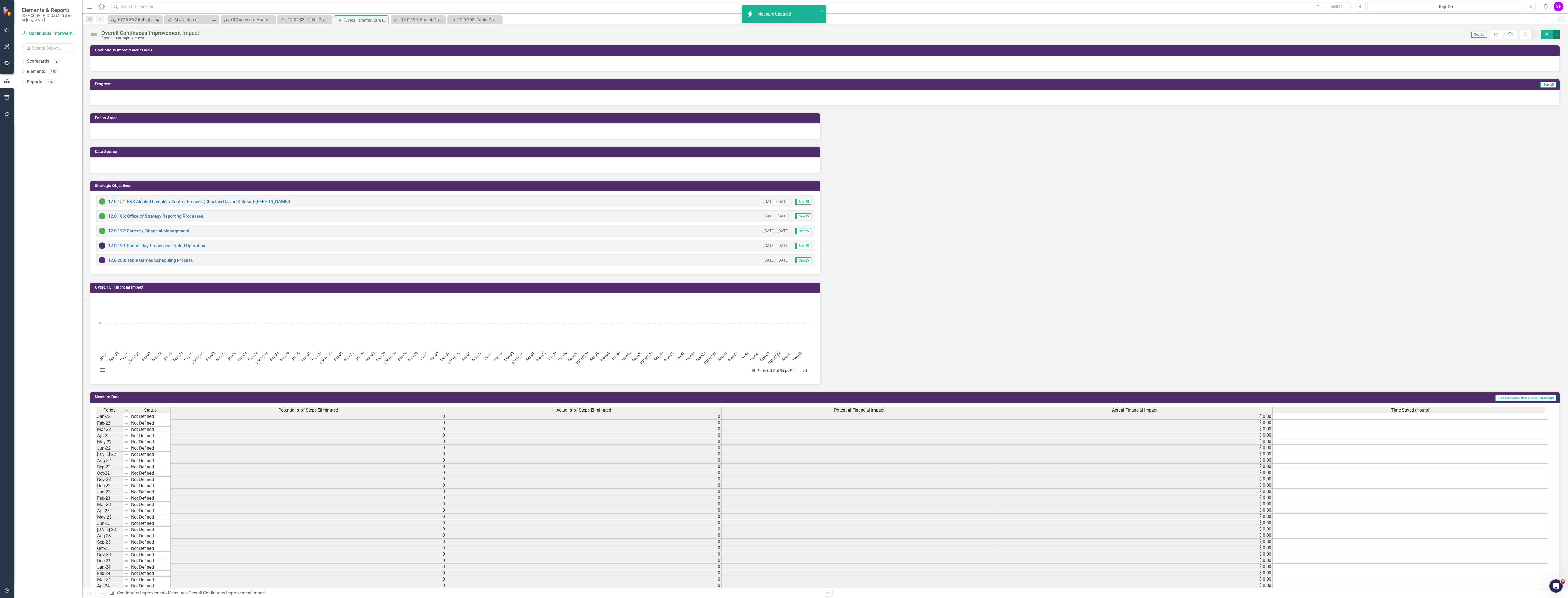
click at [1555, 34] on button "button" at bounding box center [1556, 34] width 7 height 10
click at [1547, 42] on link "Edit Edit Measure" at bounding box center [1533, 44] width 53 height 10
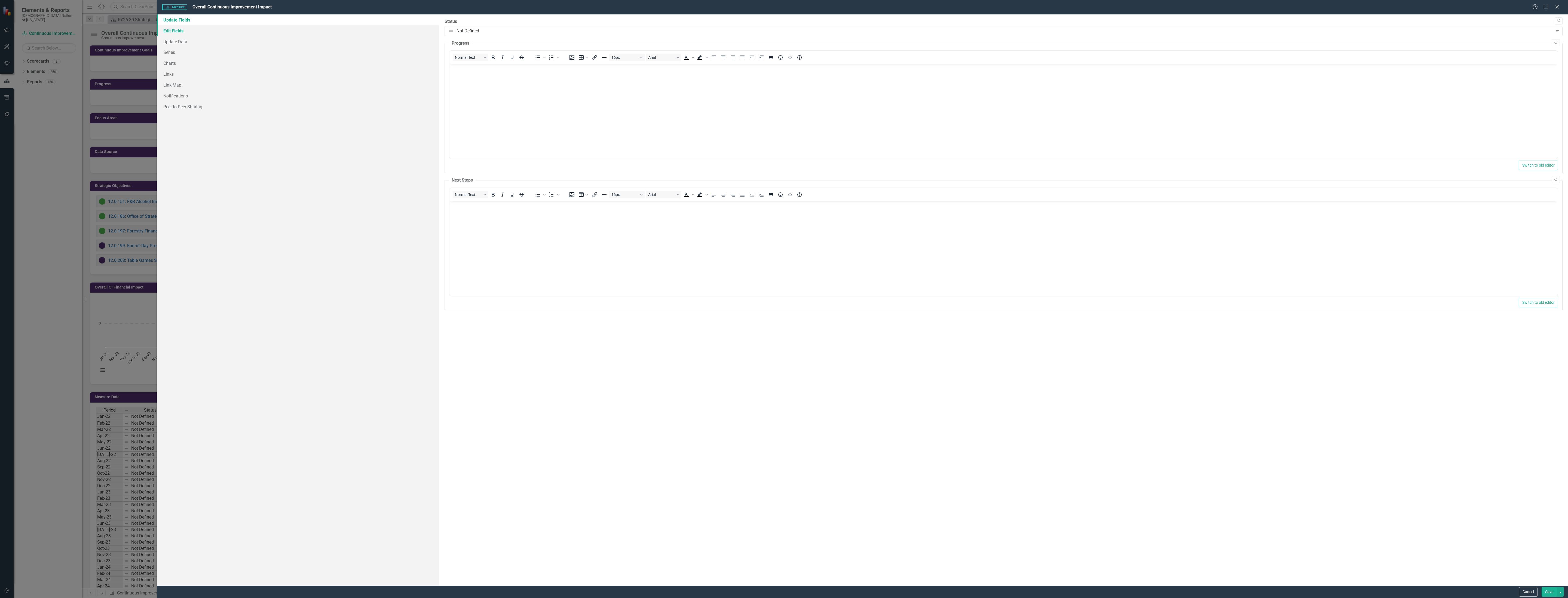
click at [184, 29] on link "Edit Fields" at bounding box center [298, 31] width 283 height 11
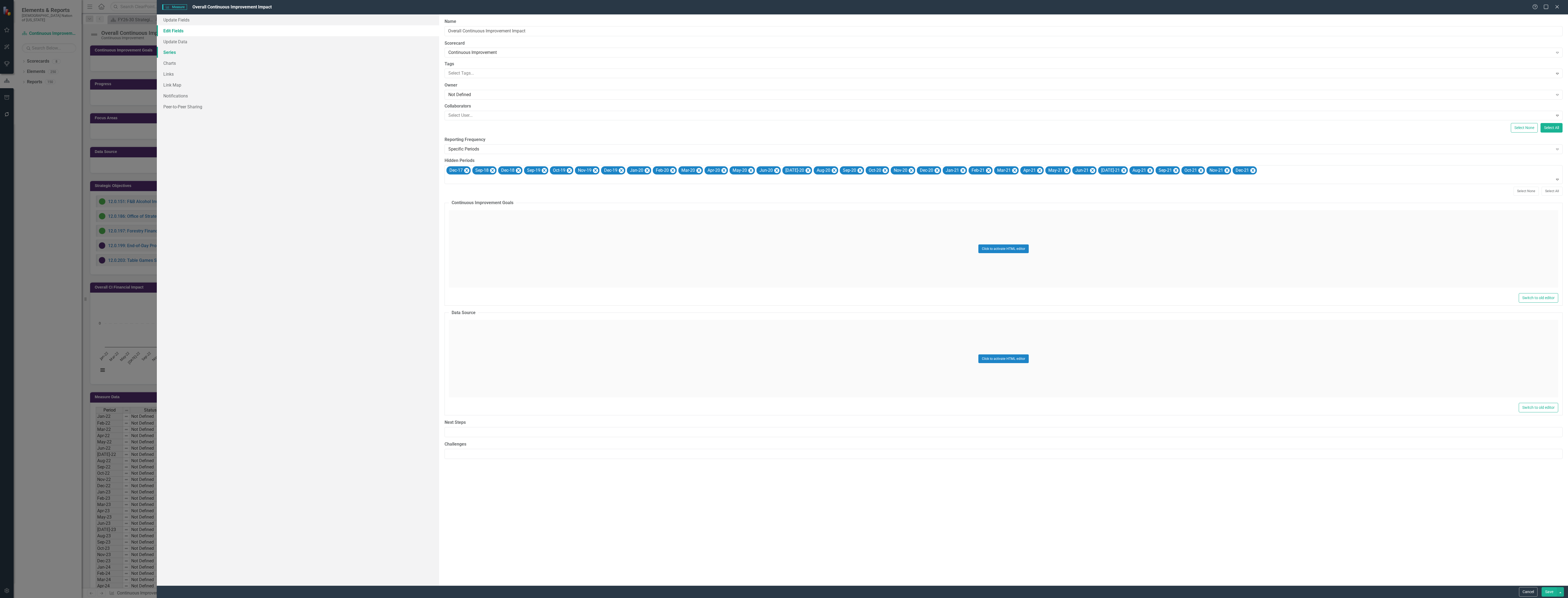
click at [170, 55] on link "Series" at bounding box center [298, 52] width 283 height 11
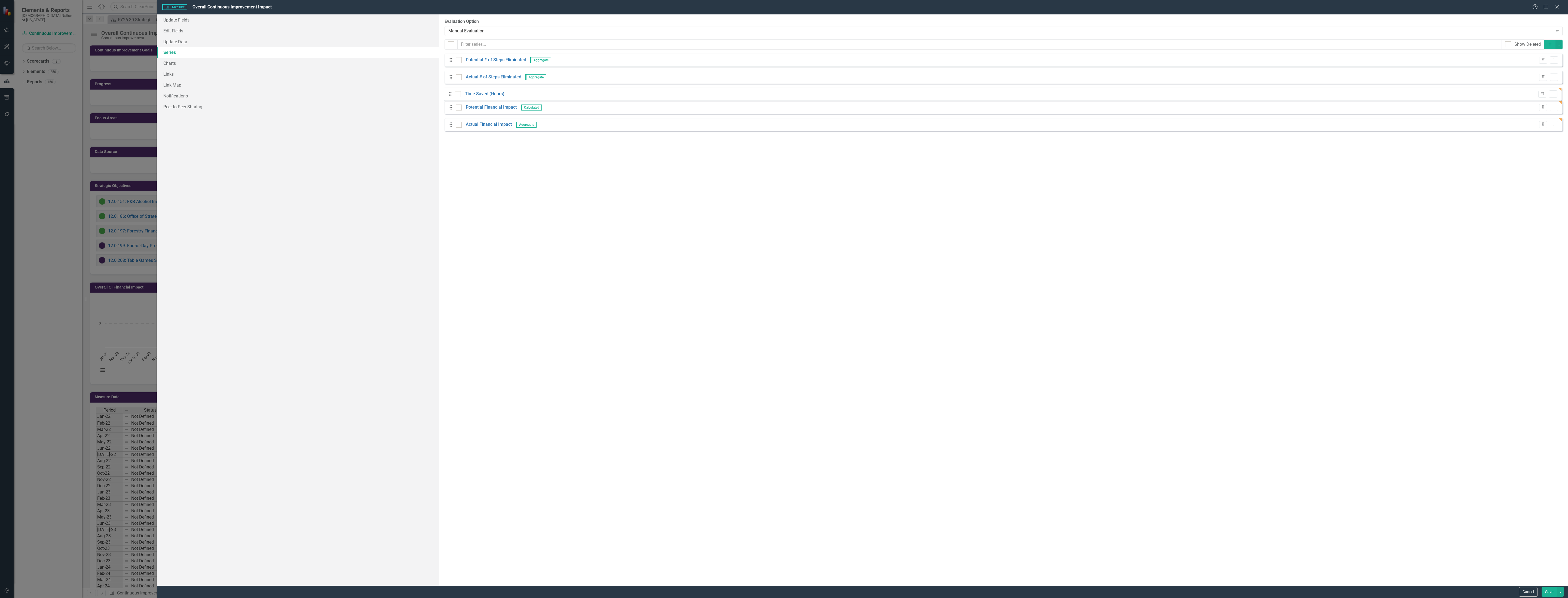
drag, startPoint x: 451, startPoint y: 132, endPoint x: 451, endPoint y: 96, distance: 36.0
click at [451, 96] on div "Drag Potential # of Steps Eliminated Aggregate Trash Dropdown Menu Drag Actual …" at bounding box center [1003, 94] width 1118 height 81
click at [1543, 593] on button "Save" at bounding box center [1549, 592] width 15 height 10
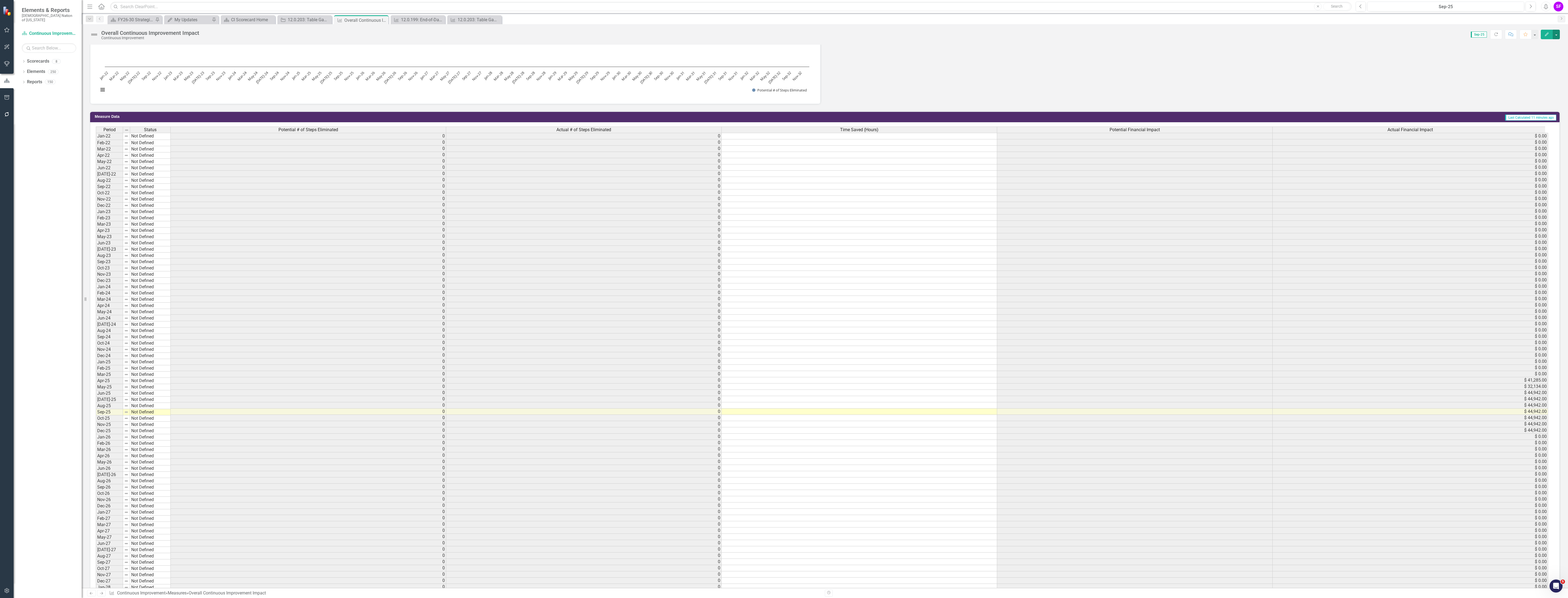
scroll to position [286, 0]
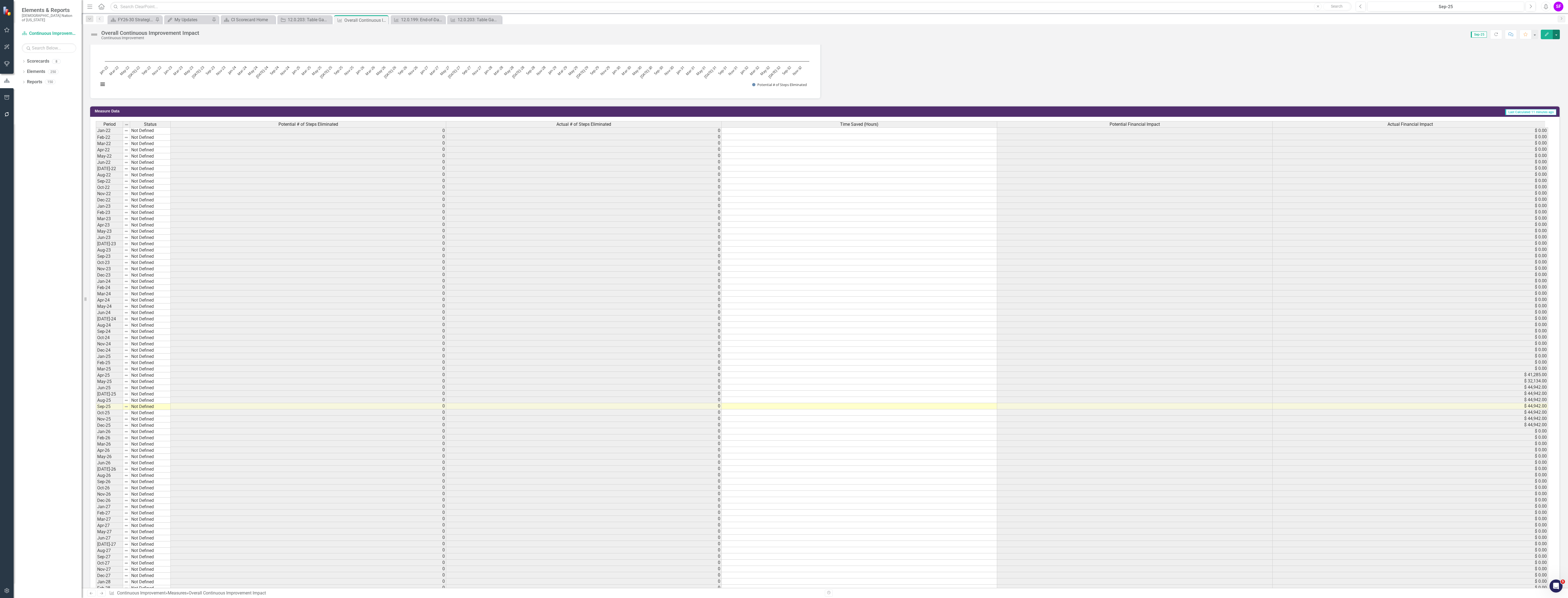
click at [1559, 37] on button "button" at bounding box center [1556, 34] width 7 height 10
click at [1554, 46] on link "Edit Edit Measure" at bounding box center [1533, 44] width 53 height 10
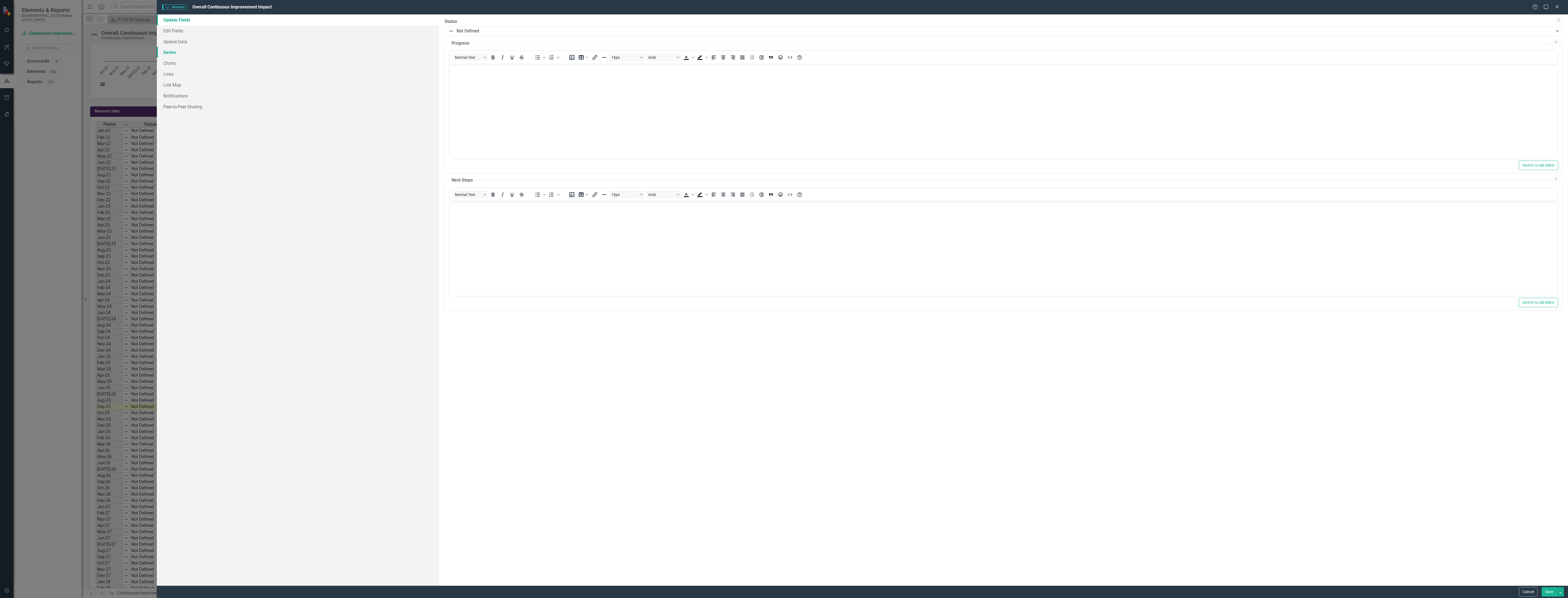
scroll to position [0, 0]
click at [176, 50] on link "Series" at bounding box center [298, 52] width 283 height 11
click at [1547, 42] on button "Add" at bounding box center [1549, 44] width 12 height 10
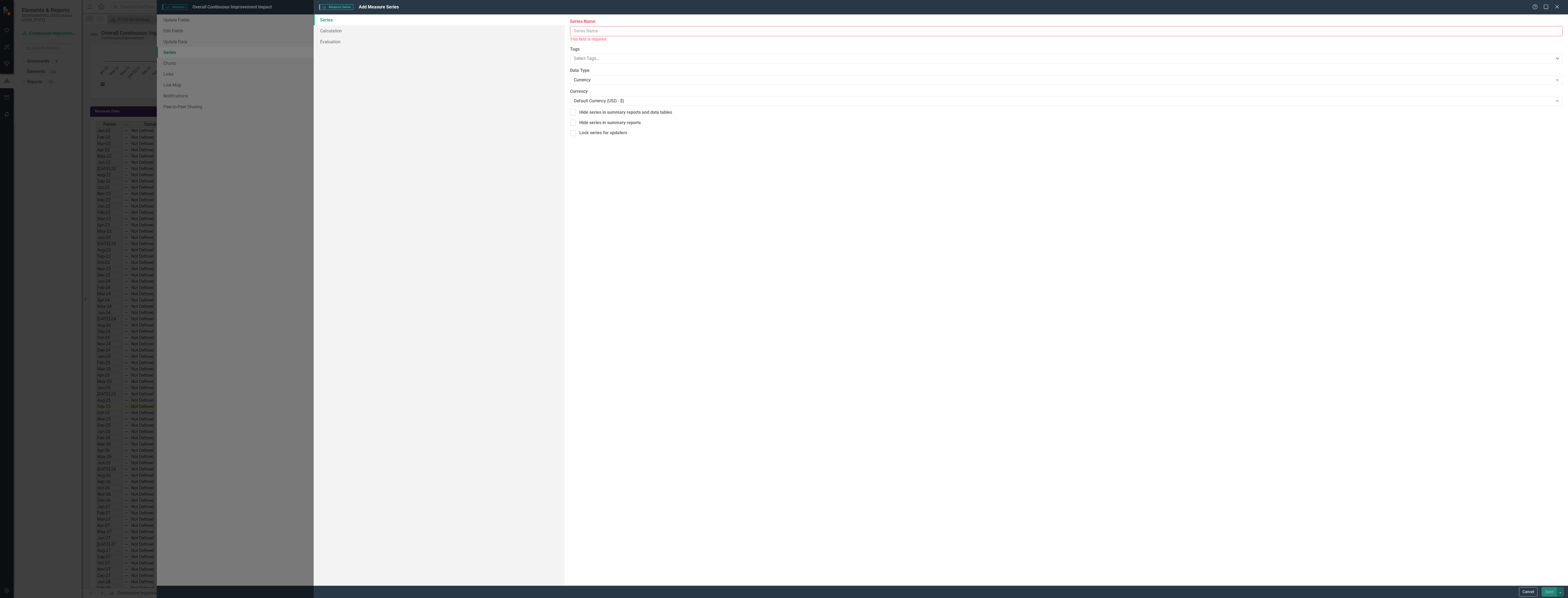
click at [636, 31] on input "Series Name" at bounding box center [1065, 31] width 992 height 10
type input "{"
type input "Potential Productivity Gain"
click at [698, 96] on div "Default Currency (USD - $)" at bounding box center [1063, 95] width 979 height 6
click at [596, 72] on div "Currency" at bounding box center [1063, 73] width 979 height 6
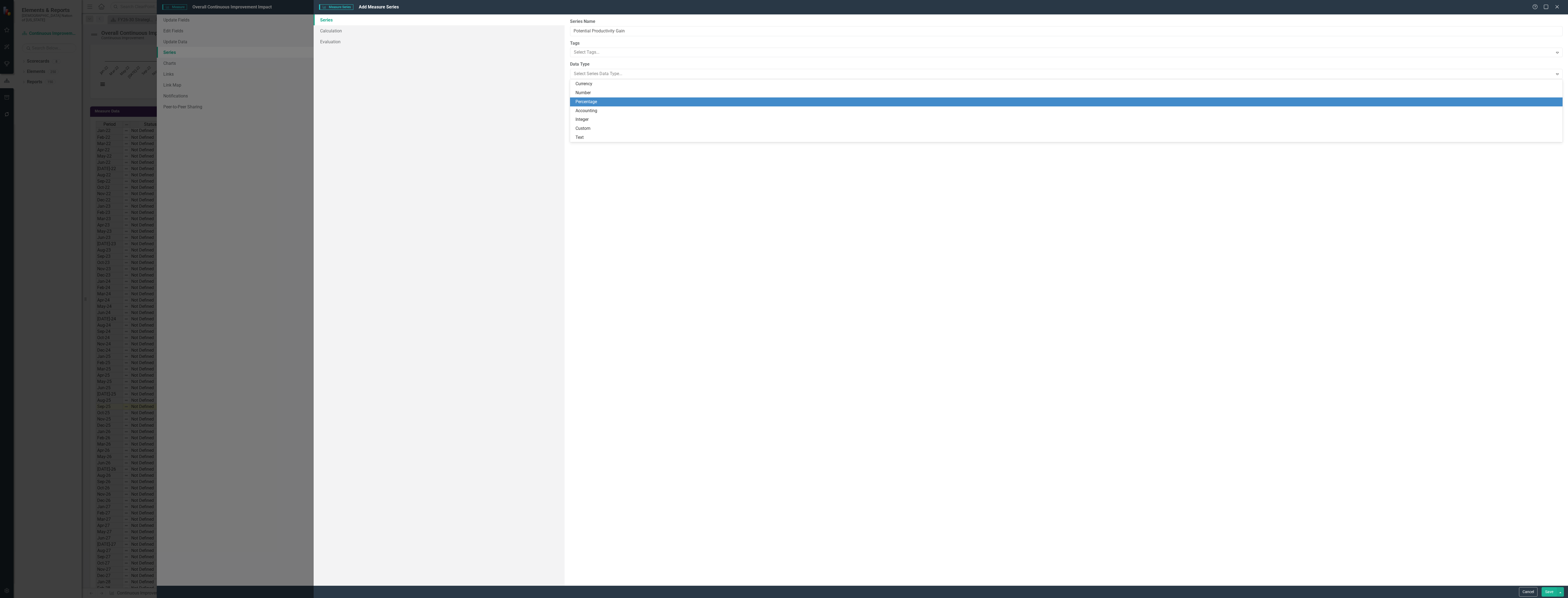
drag, startPoint x: 605, startPoint y: 93, endPoint x: 603, endPoint y: 101, distance: 8.2
click at [603, 101] on div "Currency Number Percentage Accounting Integer Custom Text" at bounding box center [1065, 110] width 992 height 62
click at [603, 101] on div "Percentage" at bounding box center [1067, 101] width 984 height 6
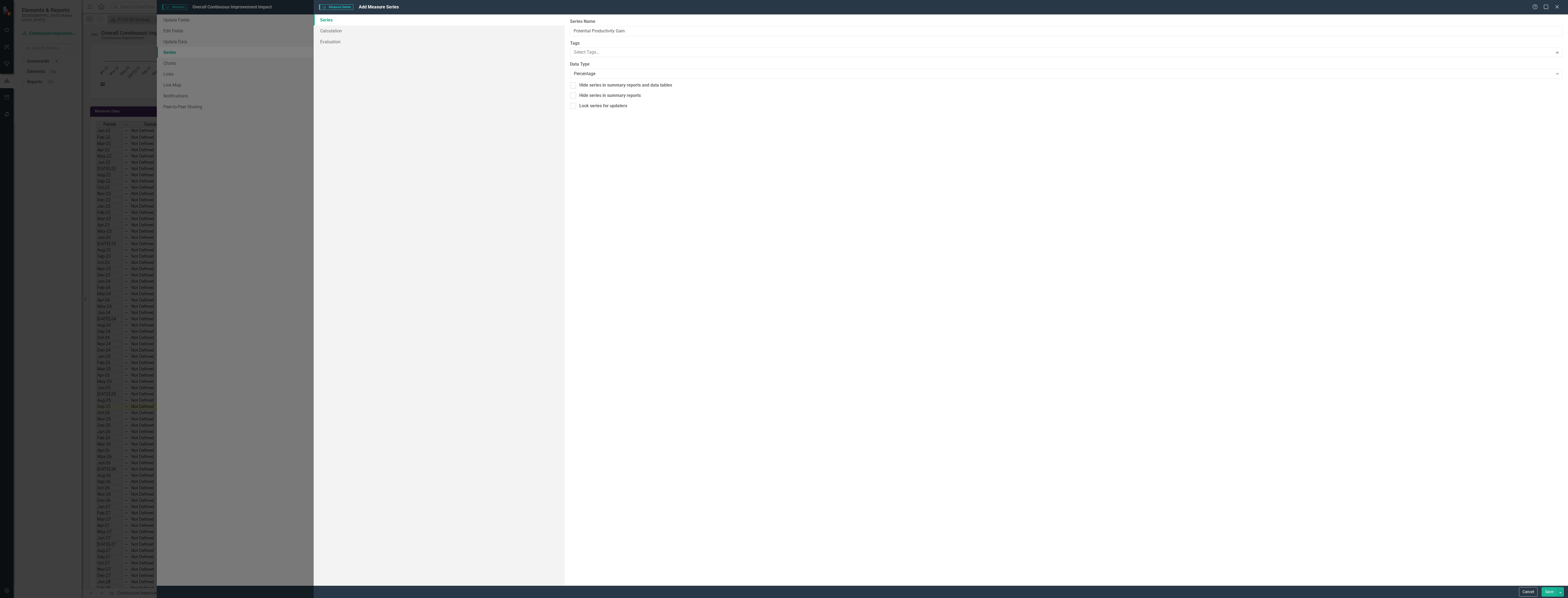
click at [1551, 591] on button "Save" at bounding box center [1549, 592] width 15 height 10
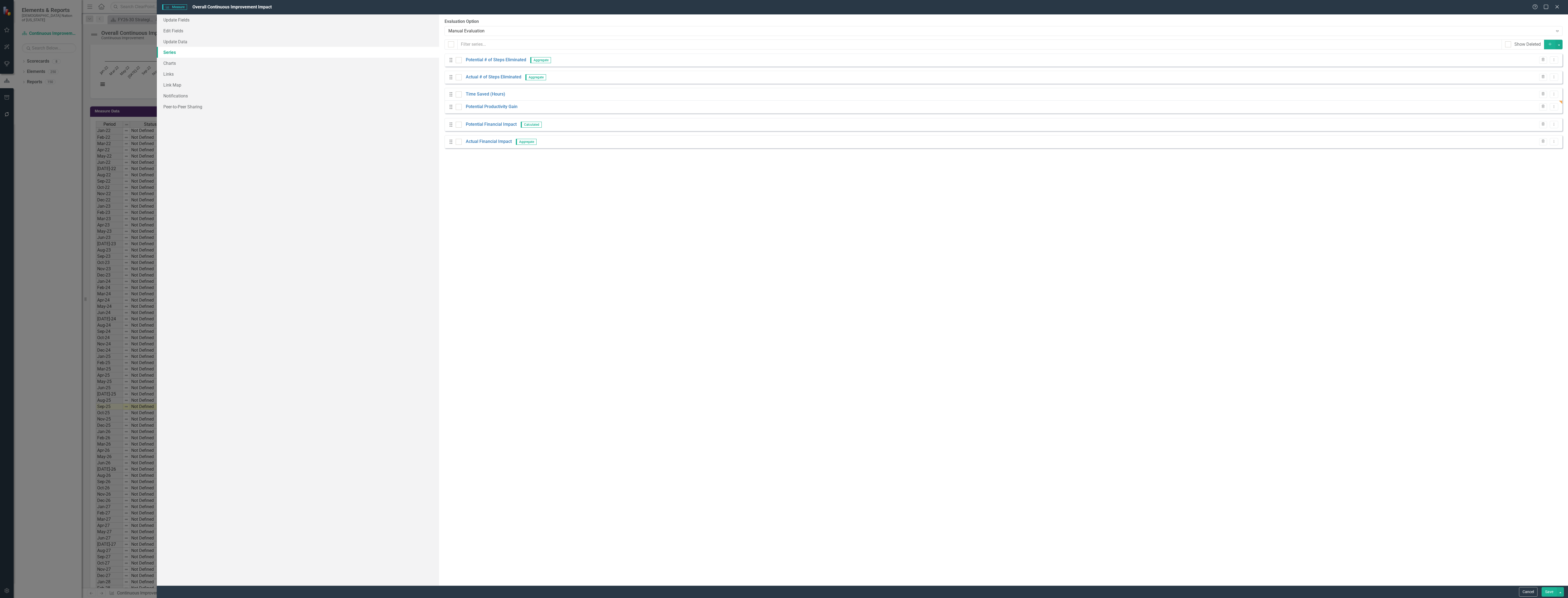
drag, startPoint x: 451, startPoint y: 147, endPoint x: 451, endPoint y: 107, distance: 40.0
click at [451, 107] on div "Drag Potential # of Steps Eliminated Aggregate Trash Dropdown Menu Drag Actual …" at bounding box center [1003, 102] width 1118 height 98
click at [1550, 47] on button "Add" at bounding box center [1549, 44] width 12 height 10
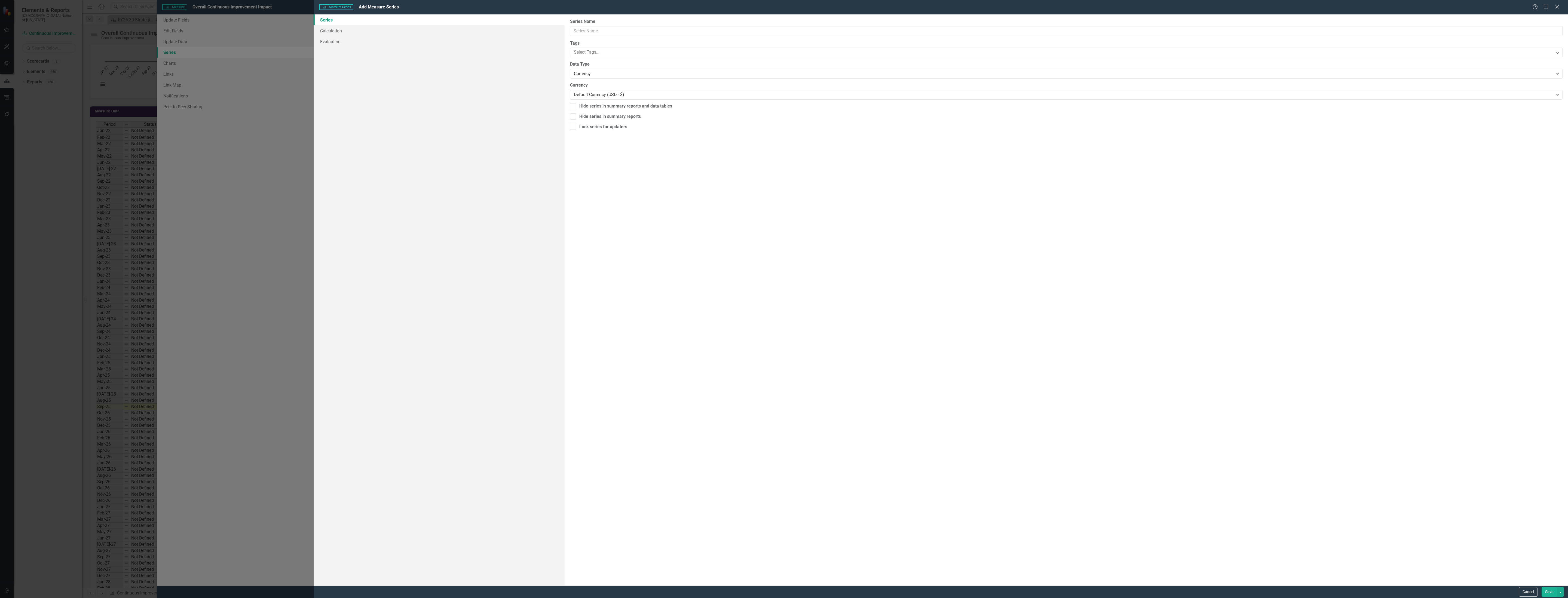
click at [635, 25] on div "Measure Series Measure Series Add Measure Series Help Maximize Close Series Cal…" at bounding box center [784, 299] width 1568 height 598
click at [631, 30] on input "Series Name" at bounding box center [1065, 31] width 992 height 10
type input "Actual Productivity Gain"
click at [614, 76] on div "Currency" at bounding box center [1063, 73] width 979 height 6
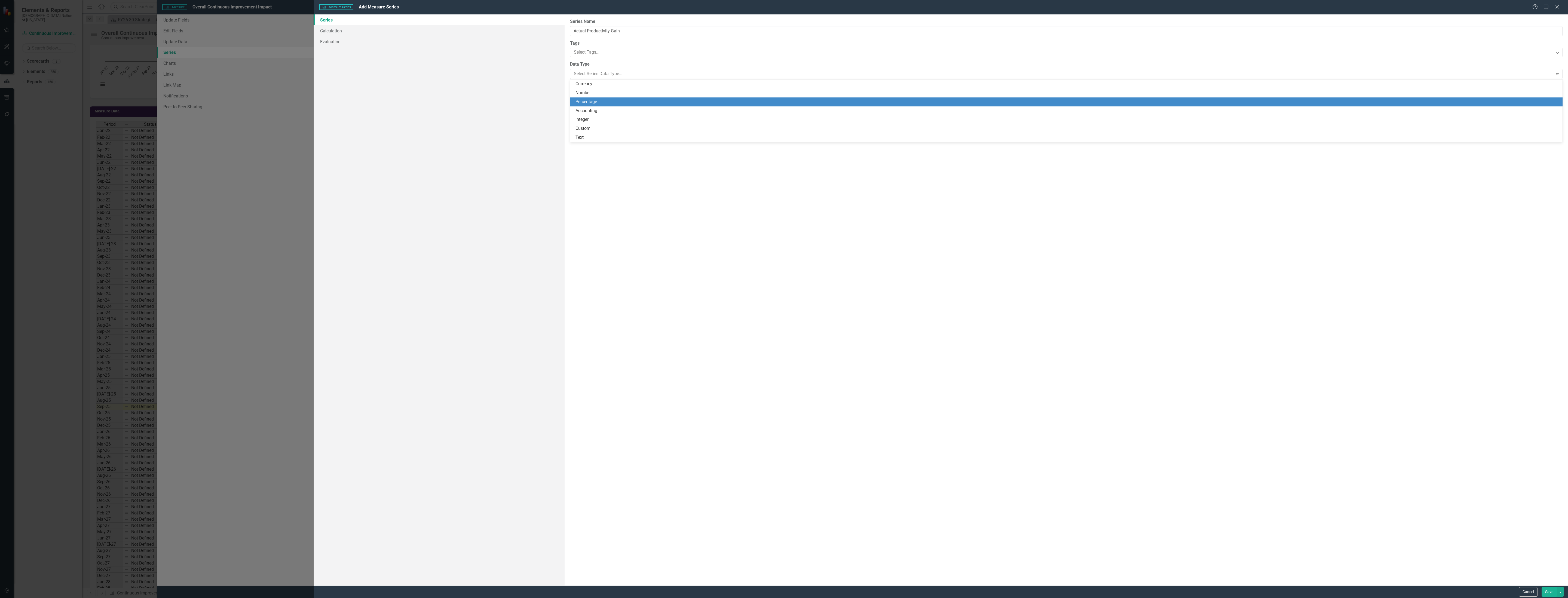
click at [601, 98] on div "Percentage" at bounding box center [1067, 101] width 984 height 6
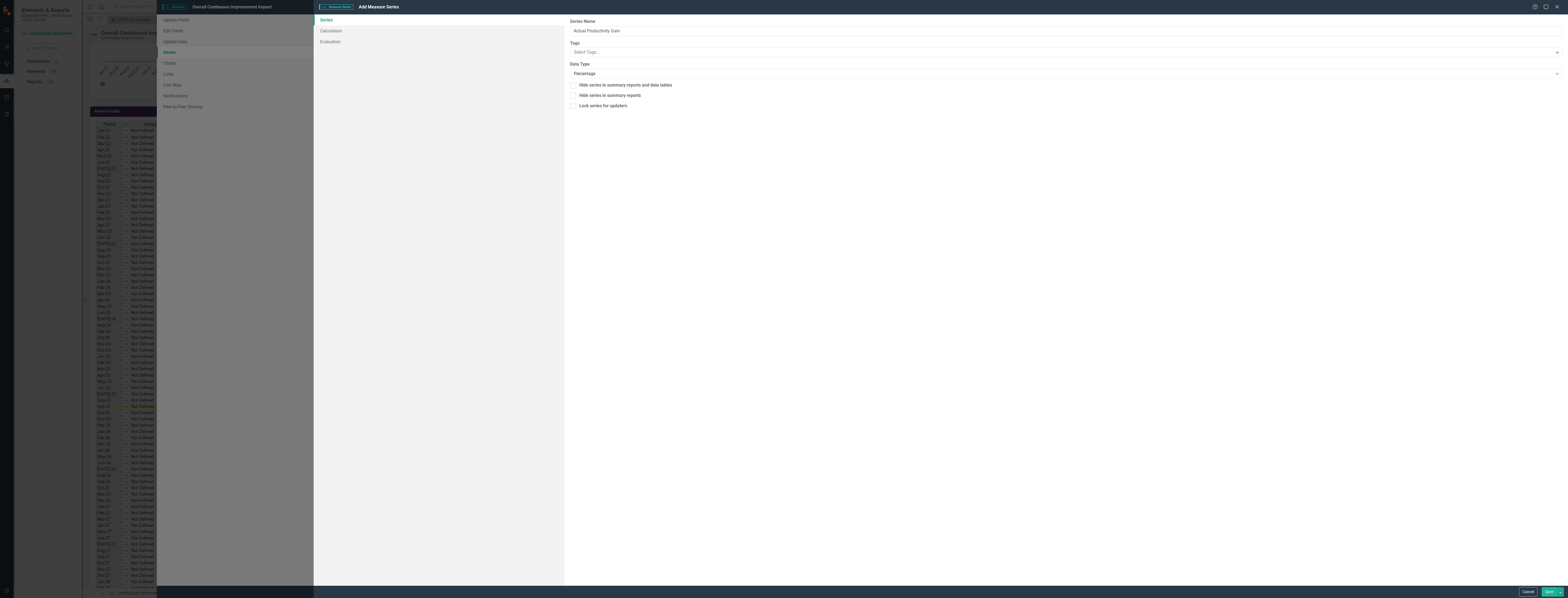
click at [1547, 590] on button "Save" at bounding box center [1549, 592] width 15 height 10
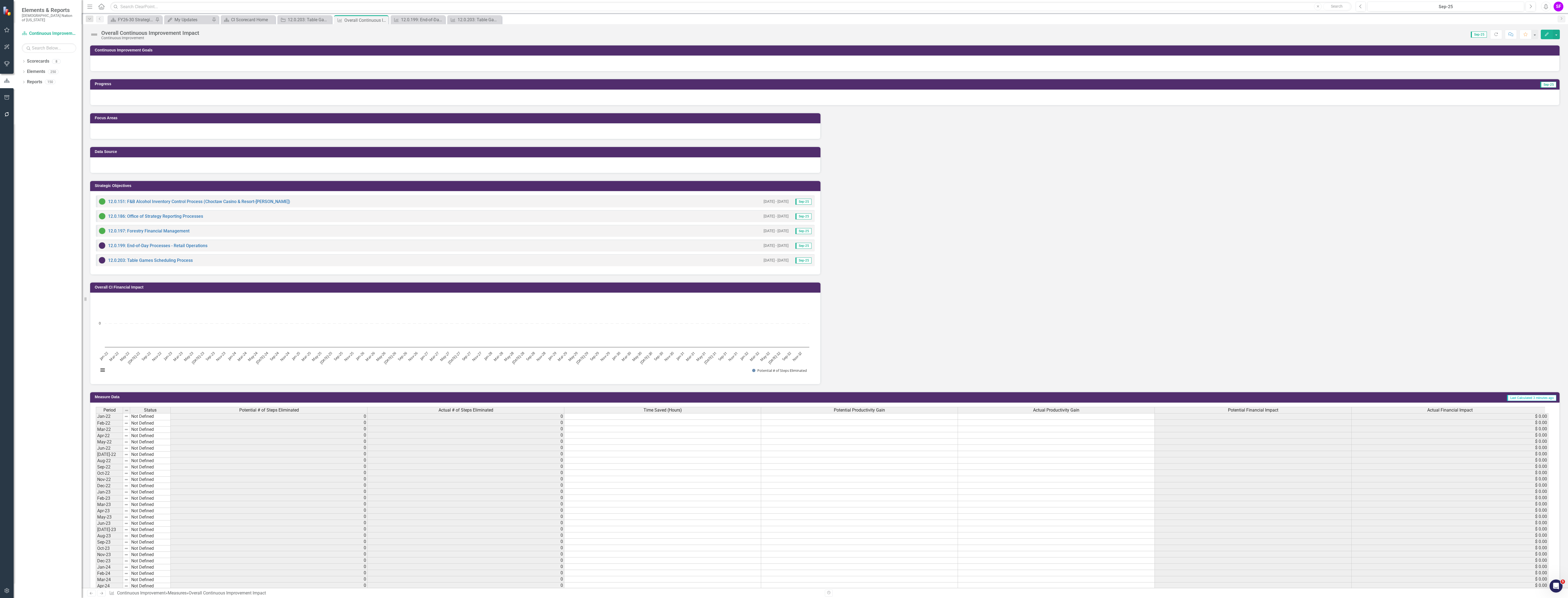
scroll to position [164, 0]
